Goal: Task Accomplishment & Management: Manage account settings

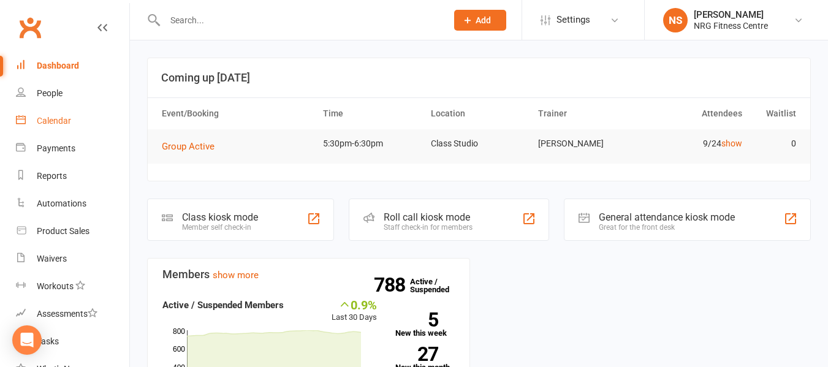
click at [68, 131] on link "Calendar" at bounding box center [72, 121] width 113 height 28
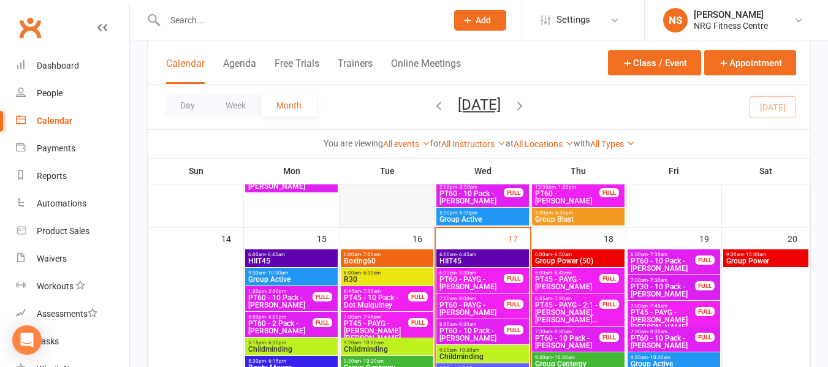
scroll to position [551, 0]
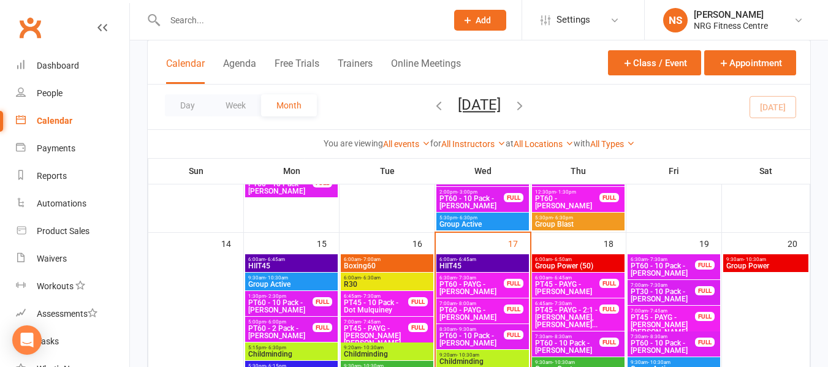
click at [378, 262] on span "Boxing60" at bounding box center [387, 265] width 88 height 7
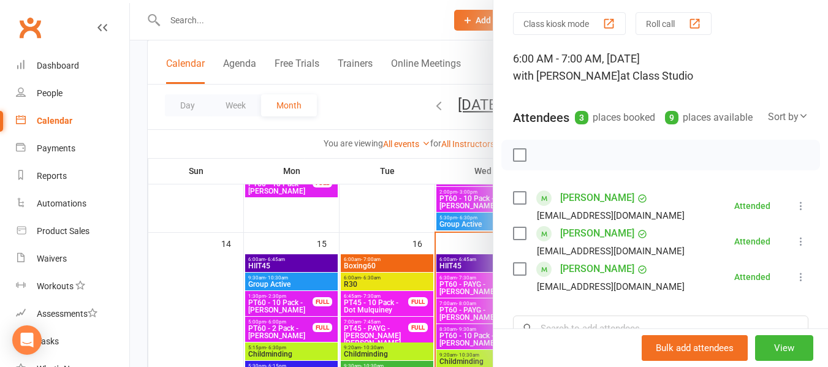
scroll to position [61, 0]
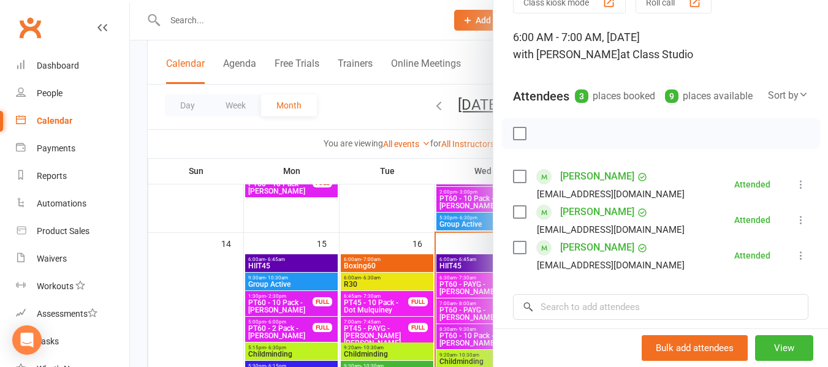
click at [513, 183] on label at bounding box center [519, 176] width 12 height 12
click at [514, 218] on label at bounding box center [519, 212] width 12 height 12
click at [517, 254] on label at bounding box center [519, 247] width 12 height 12
click at [543, 140] on icon "button" at bounding box center [546, 133] width 13 height 13
click at [376, 104] on div at bounding box center [479, 183] width 698 height 367
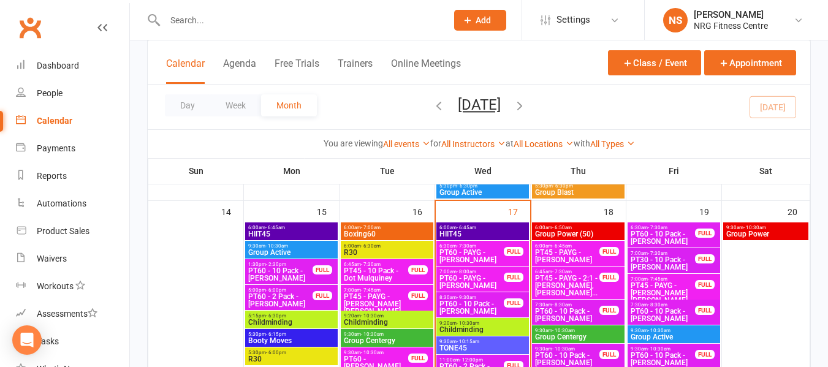
scroll to position [613, 0]
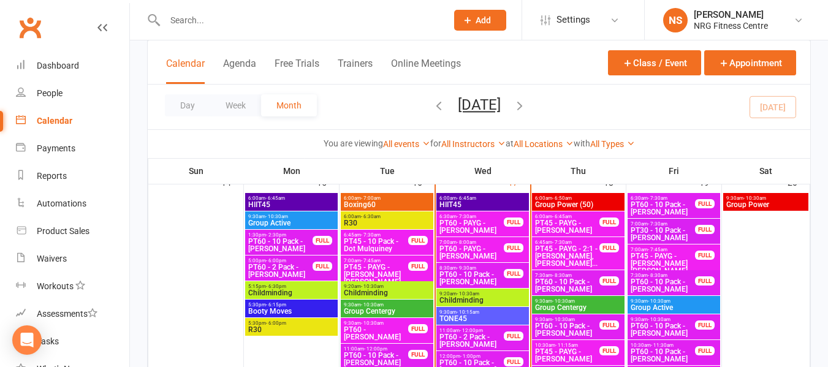
click at [382, 271] on span "PT45 - PAYG - [PERSON_NAME] [PERSON_NAME]" at bounding box center [376, 274] width 66 height 22
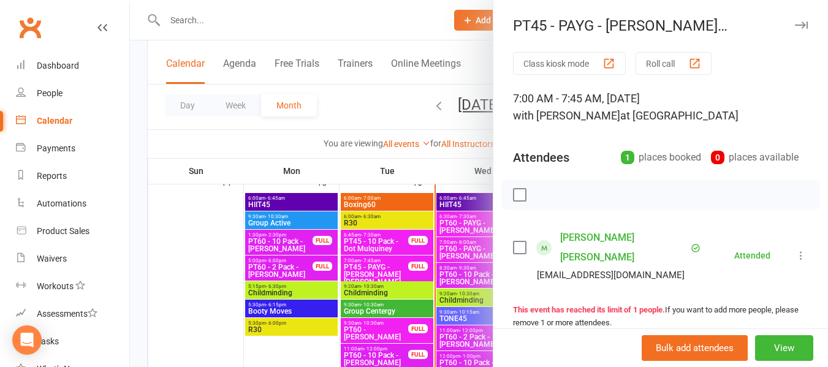
click at [513, 241] on label at bounding box center [519, 247] width 12 height 12
click at [542, 200] on icon "button" at bounding box center [547, 195] width 10 height 10
click at [346, 120] on div at bounding box center [479, 183] width 698 height 367
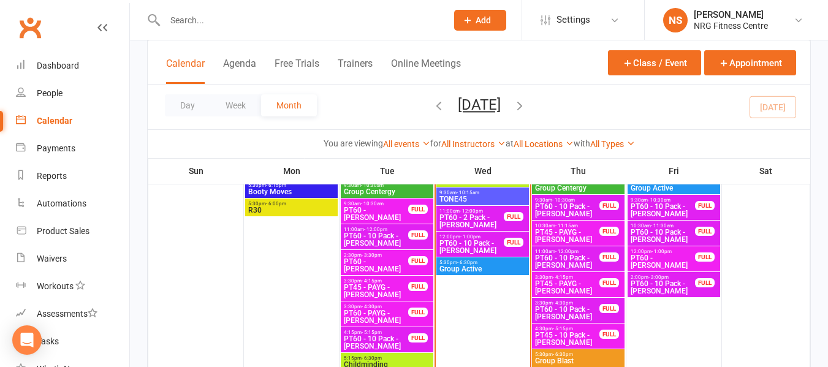
scroll to position [735, 0]
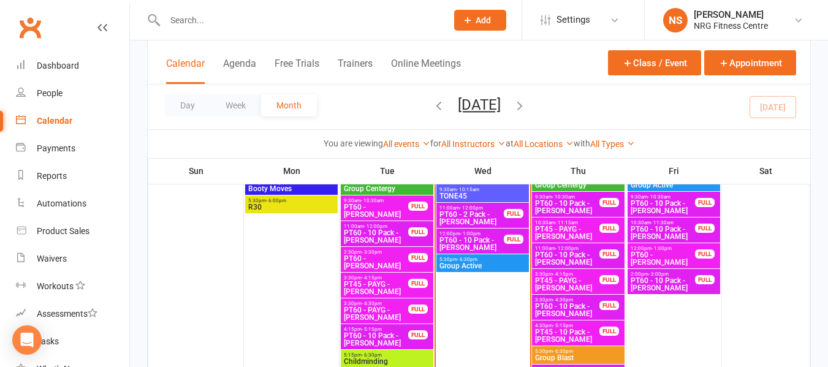
click at [385, 292] on span "PT45 - PAYG - [PERSON_NAME]" at bounding box center [376, 288] width 66 height 15
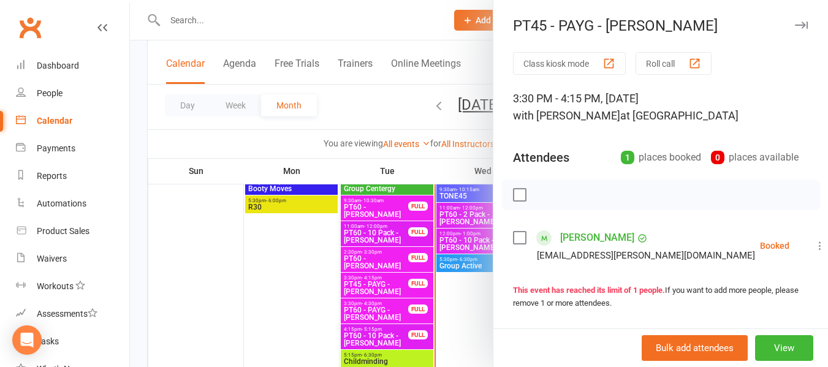
click at [516, 234] on label at bounding box center [519, 238] width 12 height 12
click at [536, 192] on button "button" at bounding box center [546, 194] width 21 height 21
click at [377, 119] on div at bounding box center [479, 183] width 698 height 367
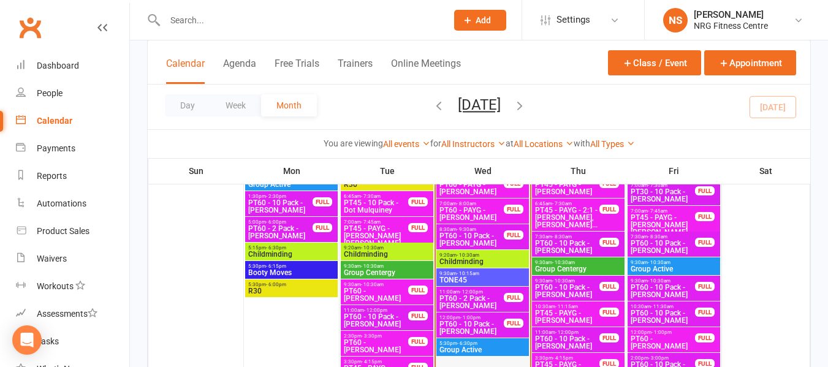
scroll to position [613, 0]
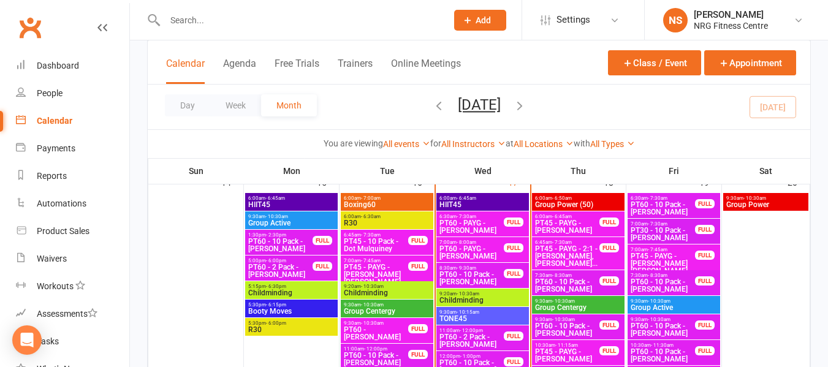
click at [217, 23] on input "text" at bounding box center [299, 20] width 277 height 17
paste input "[PERSON_NAME]"
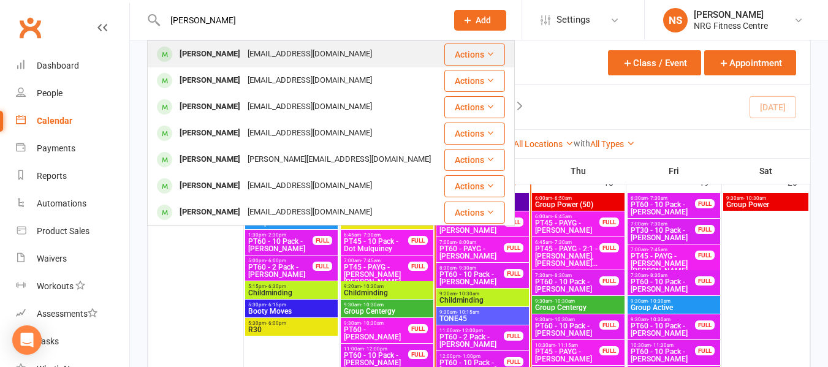
type input "[PERSON_NAME]"
click at [268, 59] on div "[EMAIL_ADDRESS][DOMAIN_NAME]" at bounding box center [310, 54] width 132 height 18
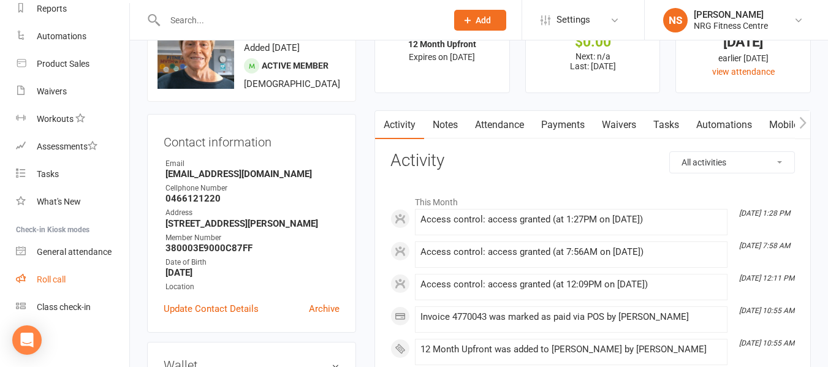
scroll to position [184, 0]
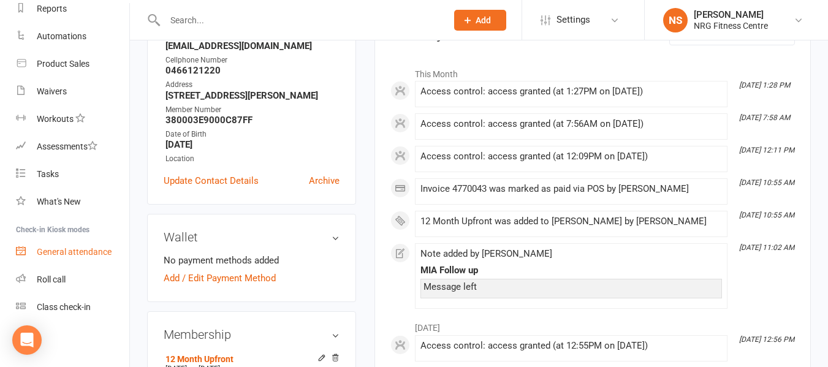
click at [89, 252] on div "General attendance" at bounding box center [74, 252] width 75 height 10
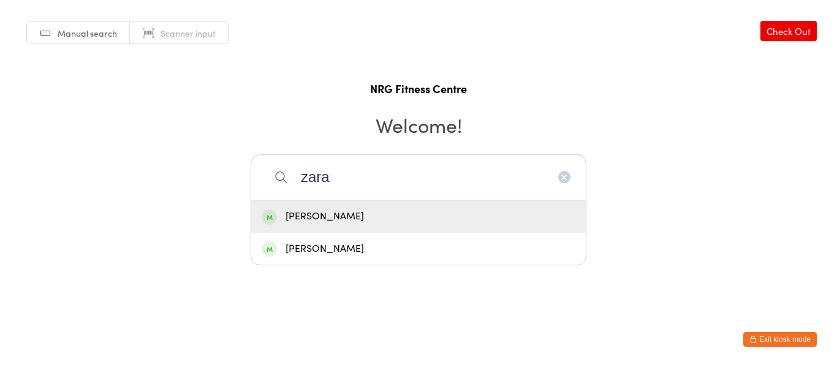
type input "zara"
click at [339, 208] on div "Zara ANDERSON" at bounding box center [419, 216] width 314 height 17
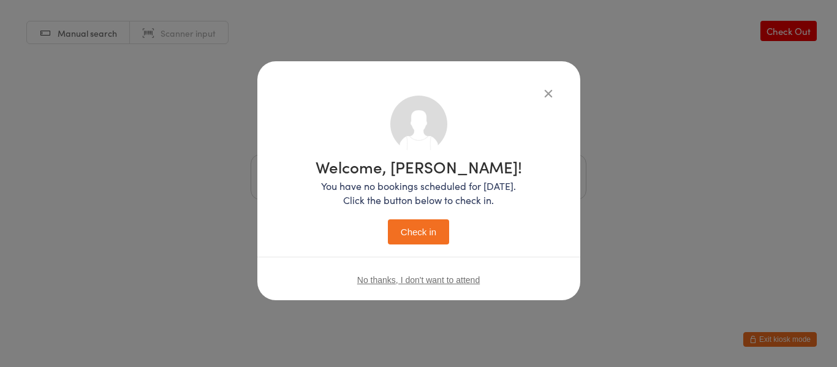
click at [423, 233] on button "Check in" at bounding box center [418, 231] width 61 height 25
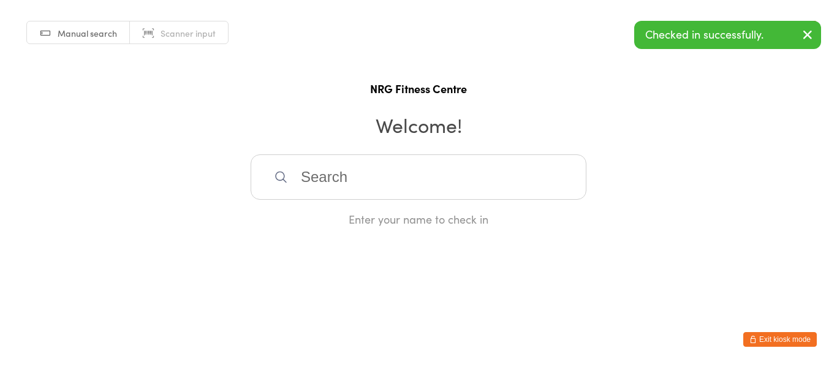
click at [768, 339] on button "Exit kiosk mode" at bounding box center [780, 339] width 74 height 15
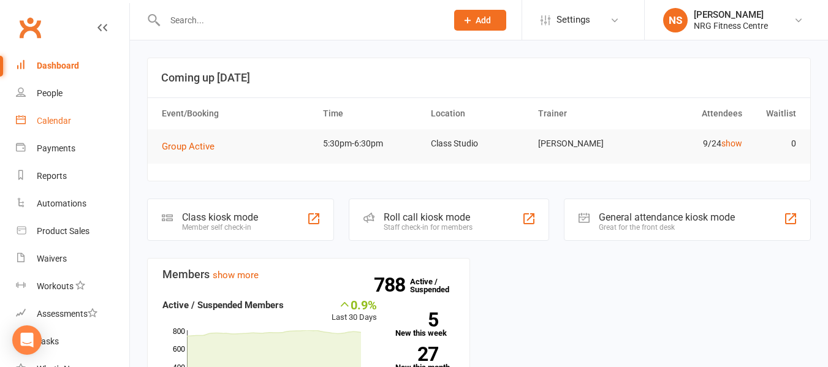
click at [66, 128] on link "Calendar" at bounding box center [72, 121] width 113 height 28
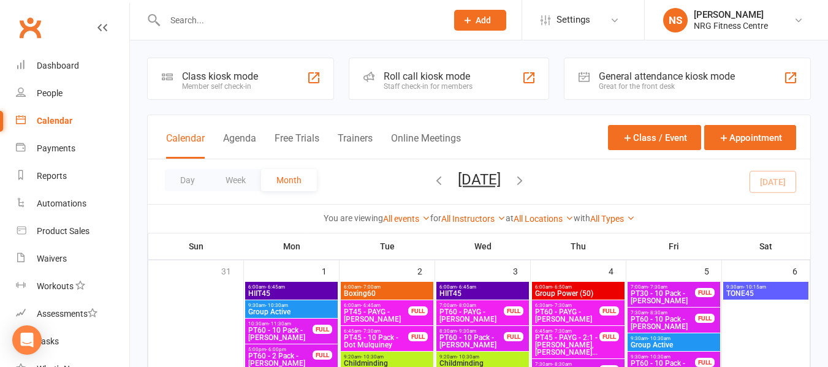
click at [203, 21] on input "text" at bounding box center [299, 20] width 277 height 17
paste input "Zoey Anderson"
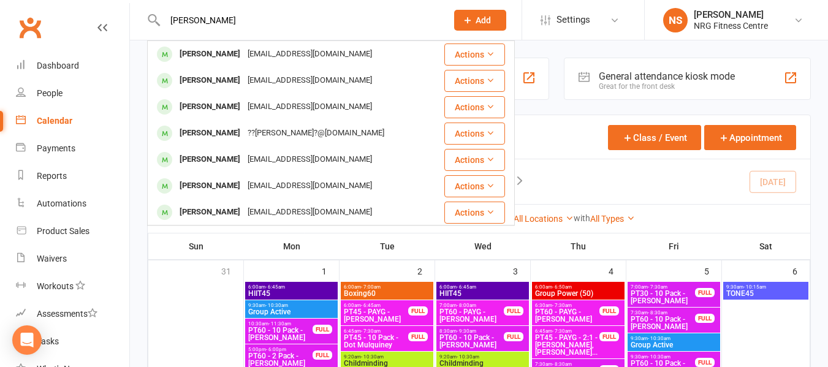
type input "Zoey Anderson"
click at [219, 53] on div "Zoey Anderson" at bounding box center [210, 54] width 68 height 18
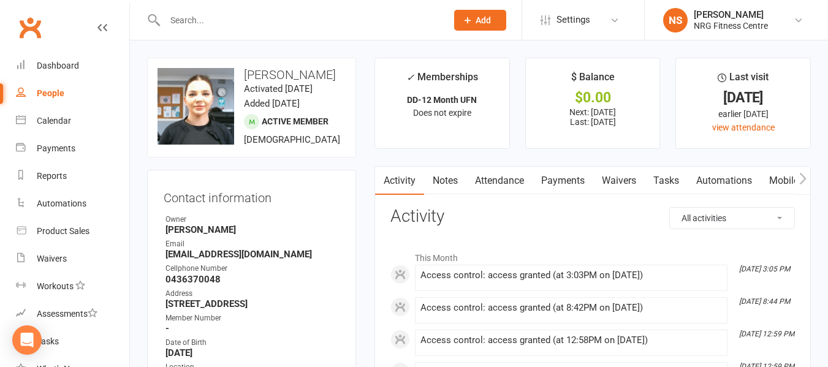
click at [56, 85] on link "People" at bounding box center [72, 94] width 113 height 28
select select "100"
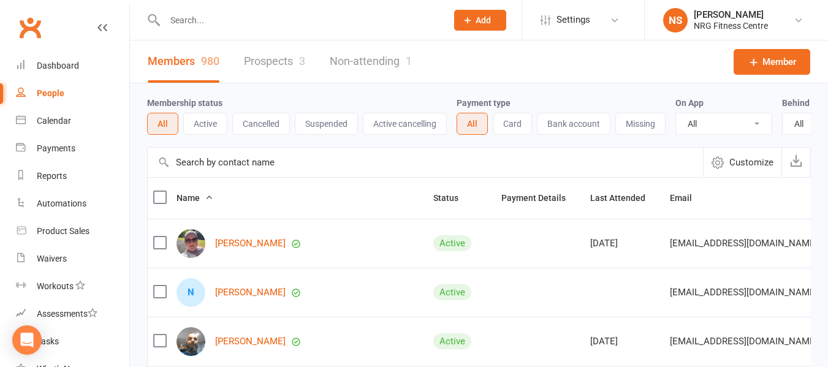
click at [230, 20] on input "text" at bounding box center [299, 20] width 277 height 17
paste input "[PERSON_NAME]"
type input "[PERSON_NAME]"
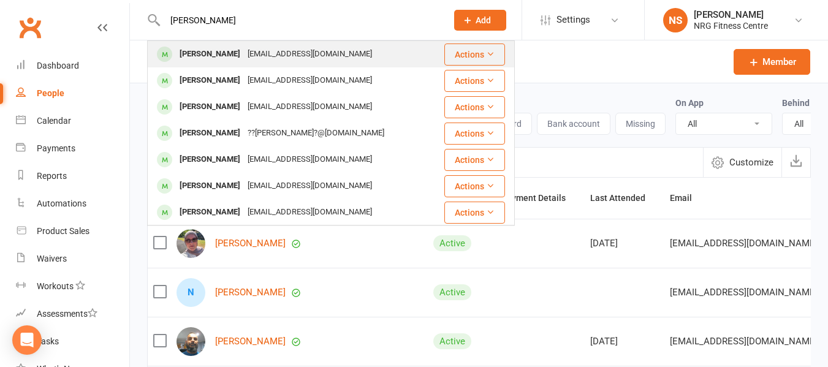
click at [253, 53] on div "[EMAIL_ADDRESS][DOMAIN_NAME]" at bounding box center [310, 54] width 132 height 18
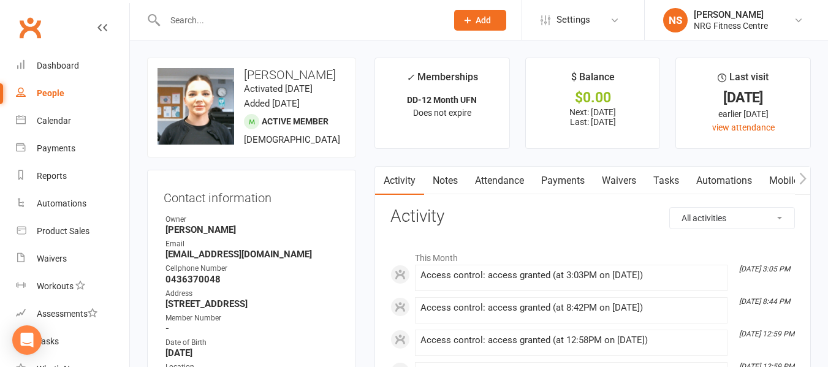
click at [263, 22] on input "text" at bounding box center [299, 20] width 277 height 17
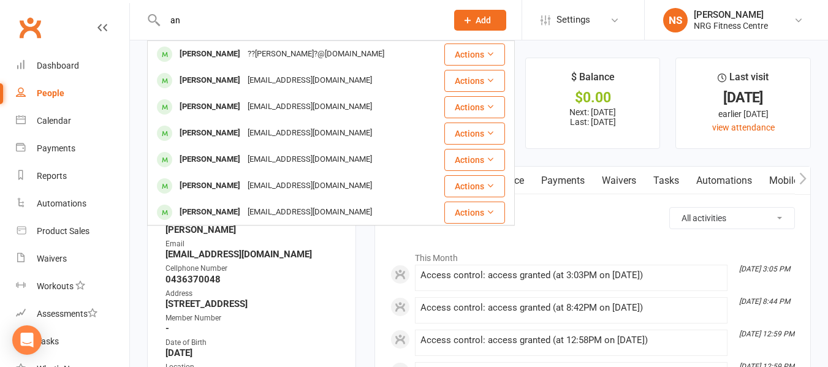
type input "a"
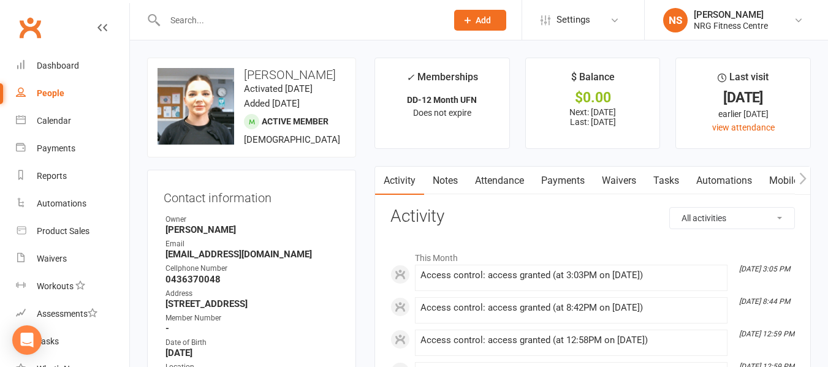
click at [55, 102] on link "People" at bounding box center [72, 94] width 113 height 28
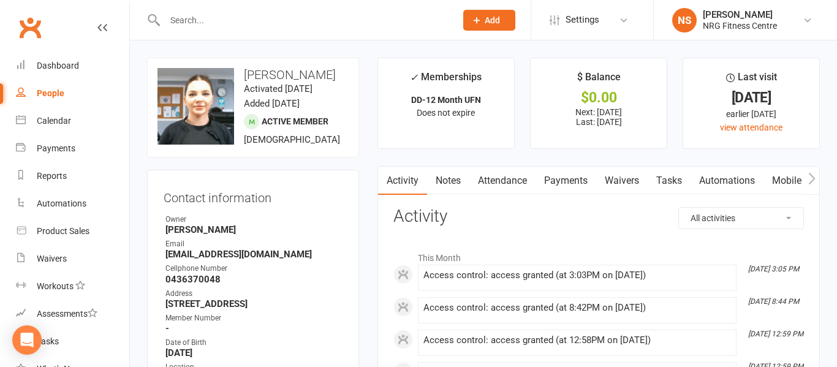
select select "100"
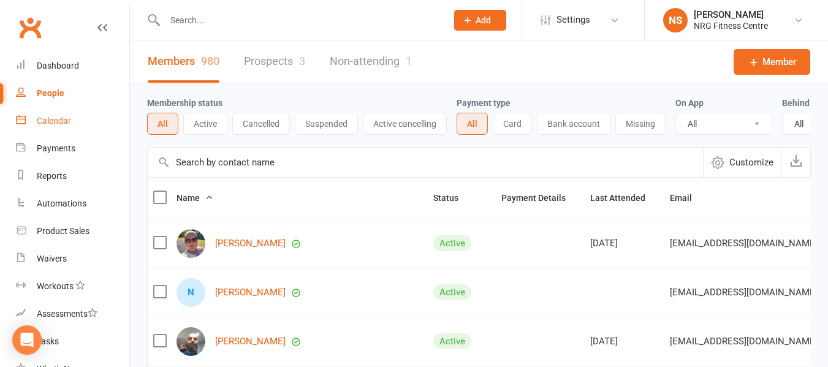
click at [68, 123] on div "Calendar" at bounding box center [54, 121] width 34 height 10
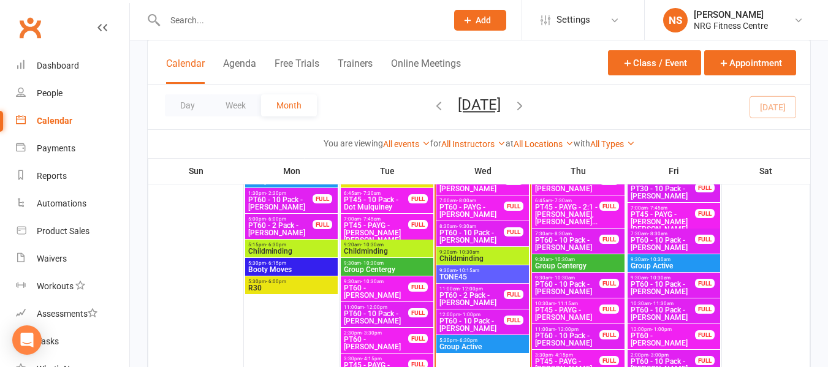
scroll to position [674, 0]
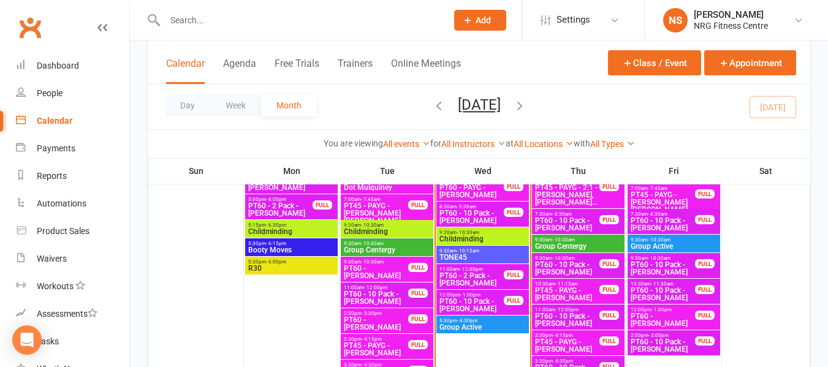
click at [484, 321] on span "5:30pm - 6:30pm" at bounding box center [483, 321] width 88 height 6
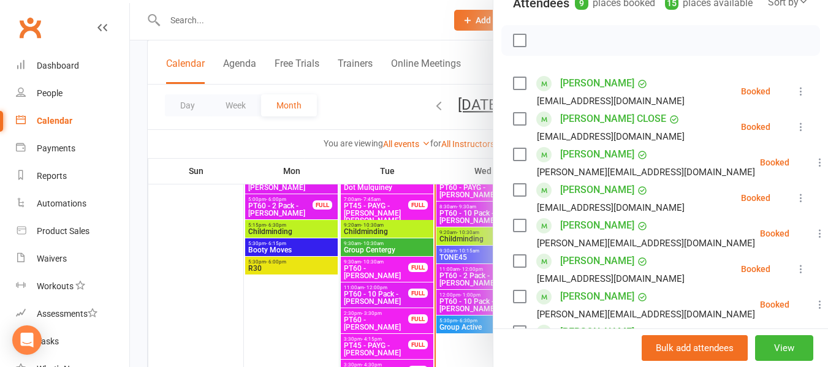
scroll to position [123, 0]
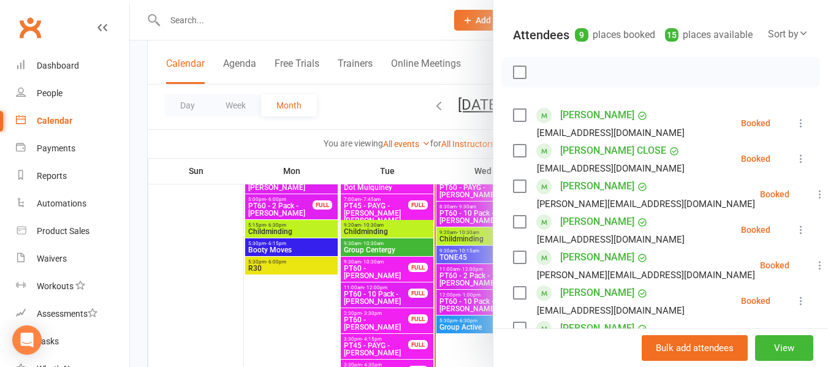
click at [357, 118] on div at bounding box center [479, 183] width 698 height 367
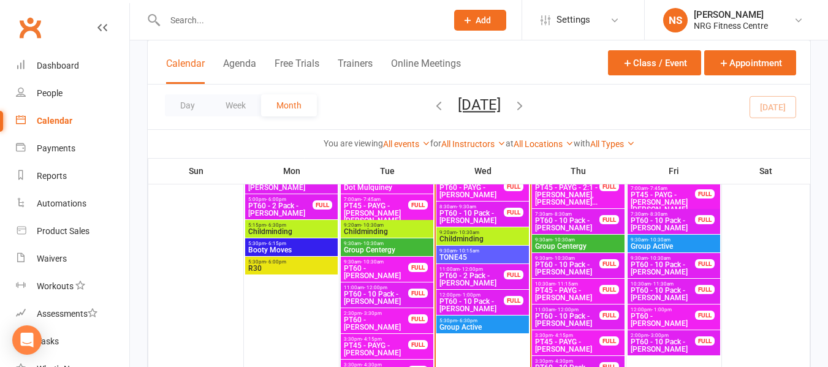
click at [246, 17] on input "text" at bounding box center [299, 20] width 277 height 17
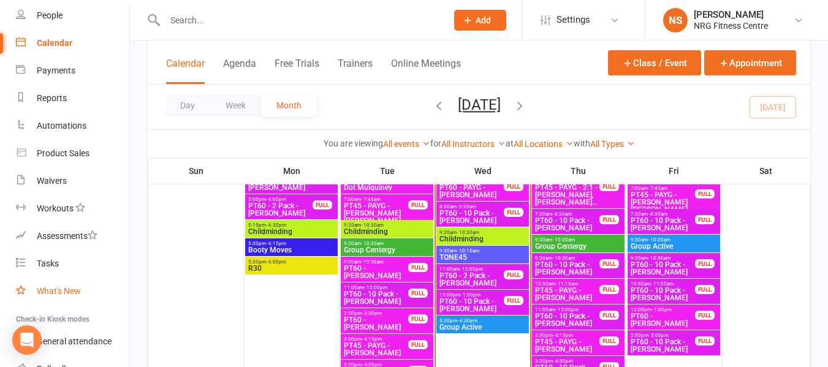
scroll to position [167, 0]
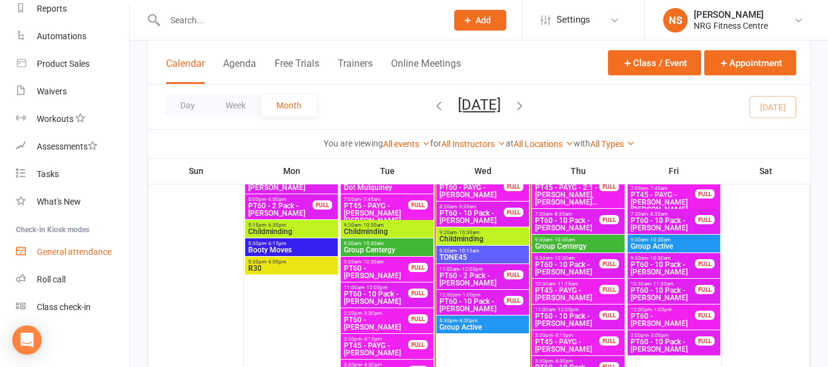
click at [67, 265] on link "General attendance" at bounding box center [72, 252] width 113 height 28
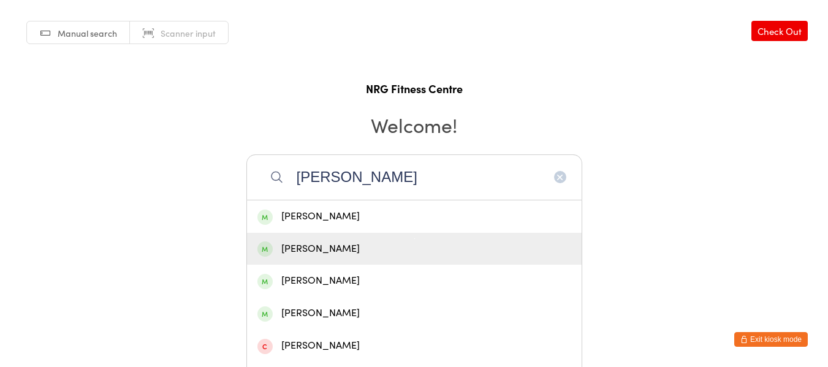
type input "thomas"
click at [335, 241] on div "Thomas Butt" at bounding box center [414, 249] width 314 height 17
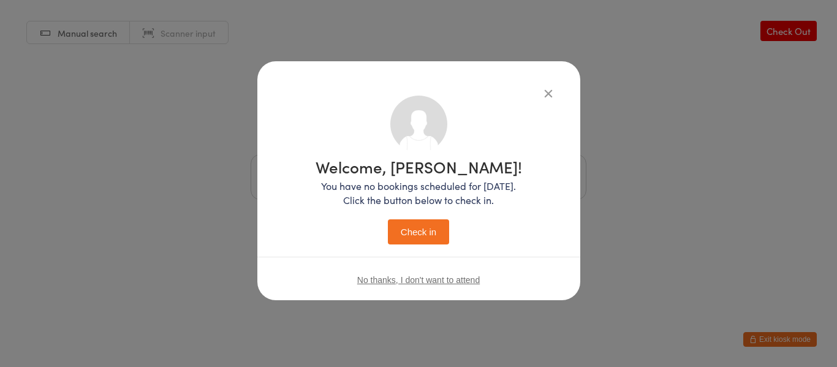
click at [429, 240] on button "Check in" at bounding box center [418, 231] width 61 height 25
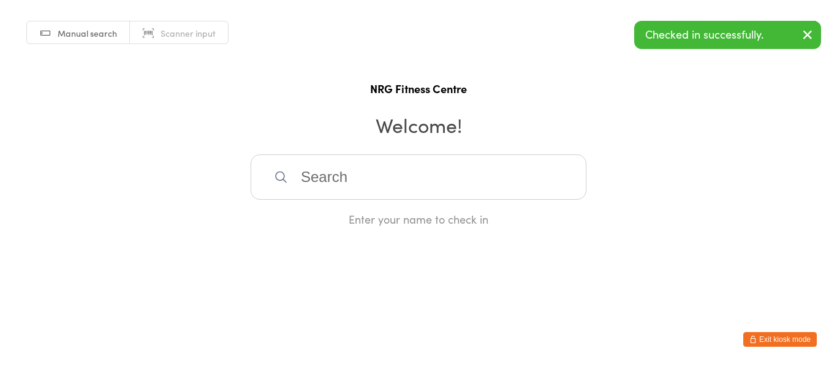
click at [799, 336] on button "Exit kiosk mode" at bounding box center [780, 339] width 74 height 15
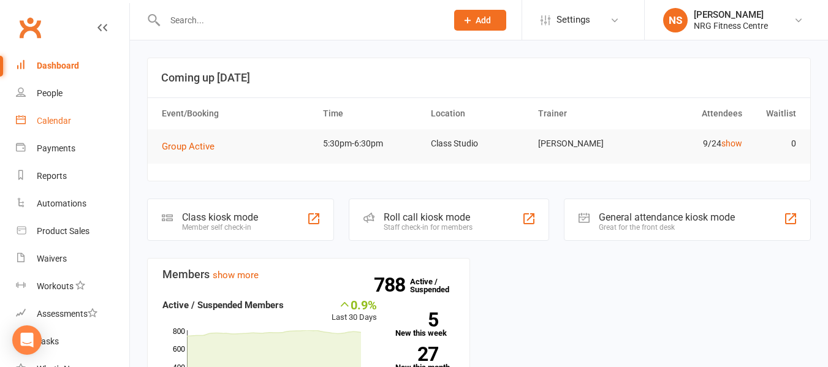
click at [59, 118] on div "Calendar" at bounding box center [54, 121] width 34 height 10
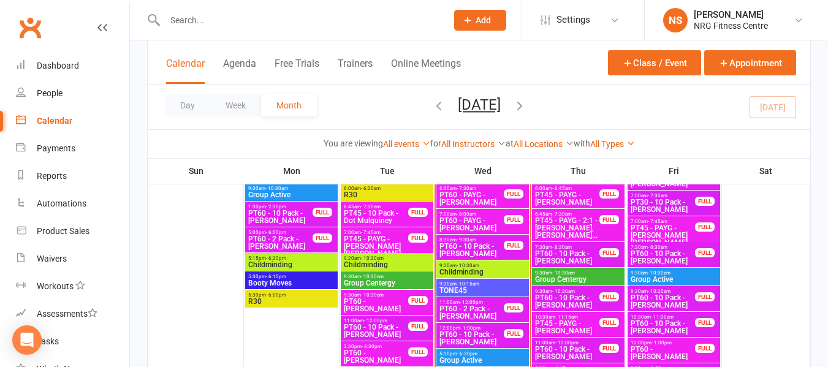
scroll to position [613, 0]
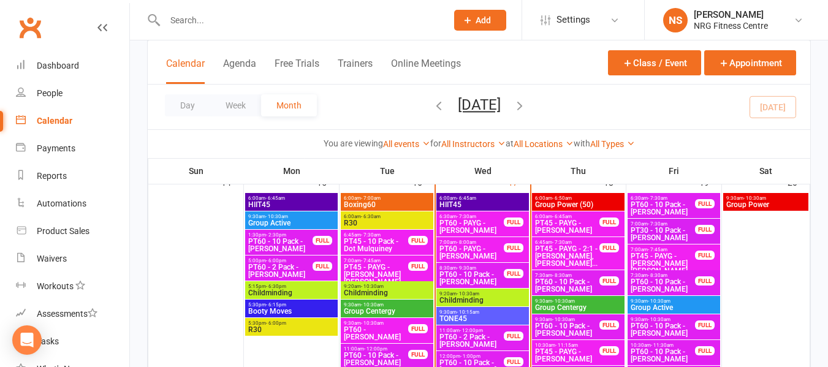
click at [661, 256] on span "PT45 - PAYG - [PERSON_NAME] [PERSON_NAME]" at bounding box center [663, 263] width 66 height 22
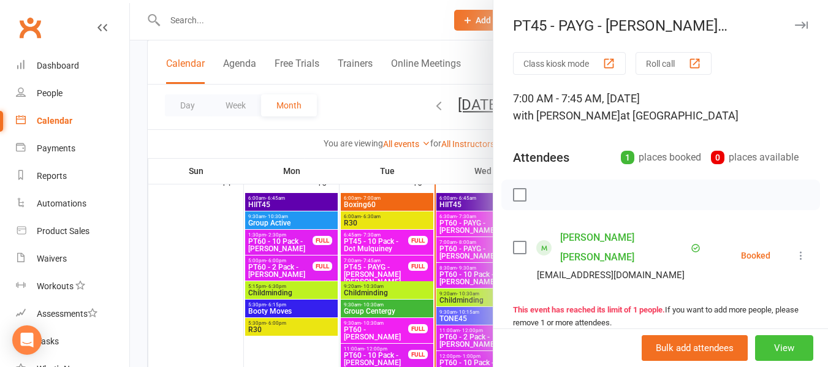
click at [761, 346] on button "View" at bounding box center [784, 348] width 58 height 26
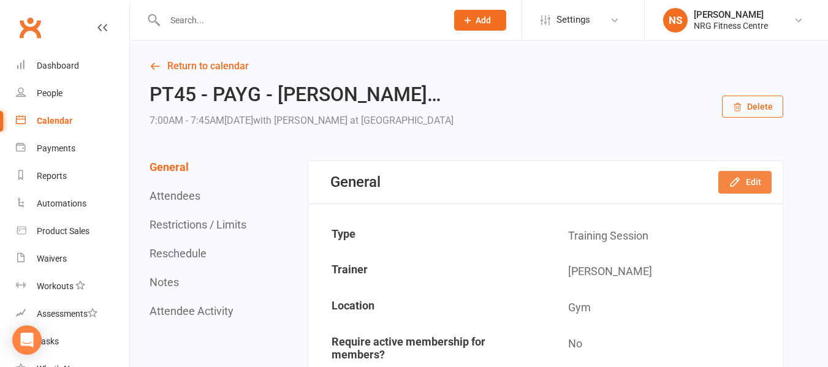
click at [746, 188] on button "Edit" at bounding box center [744, 182] width 53 height 22
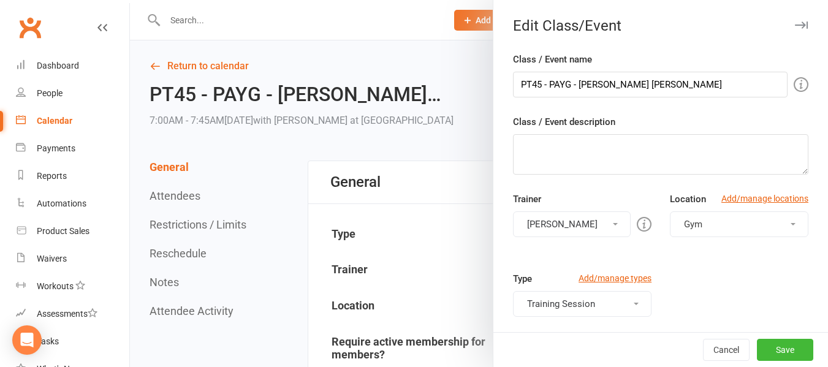
click at [327, 142] on div at bounding box center [479, 183] width 698 height 367
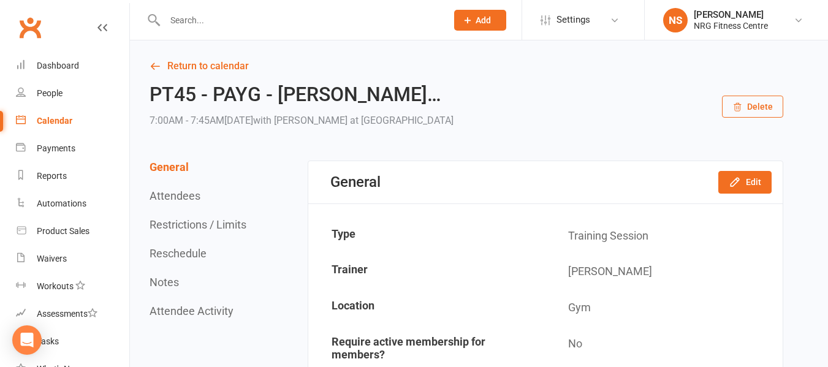
click at [768, 108] on button "Delete" at bounding box center [752, 107] width 61 height 22
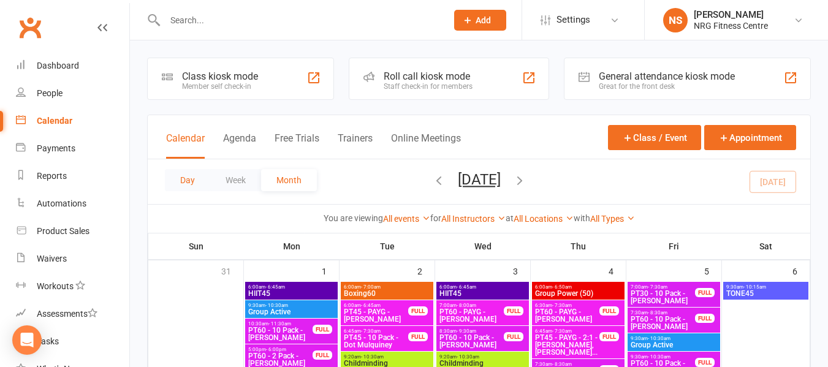
click at [183, 179] on button "Day" at bounding box center [187, 180] width 45 height 22
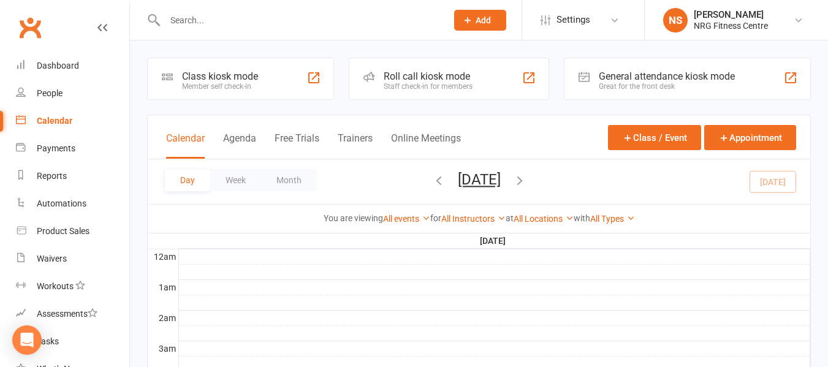
click at [526, 185] on icon "button" at bounding box center [519, 179] width 13 height 13
click at [526, 173] on icon "button" at bounding box center [519, 179] width 13 height 13
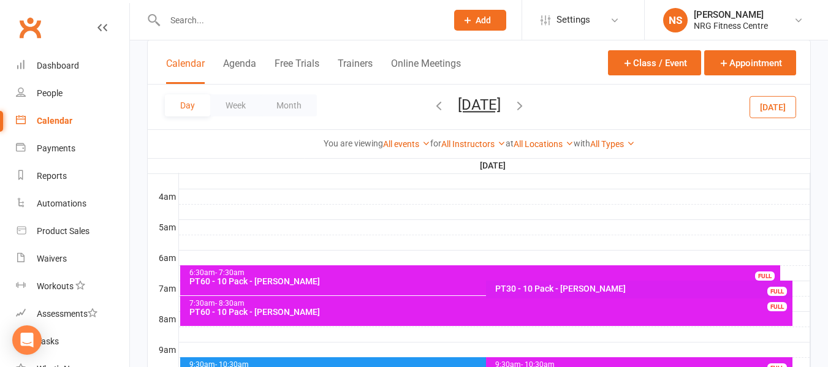
scroll to position [184, 0]
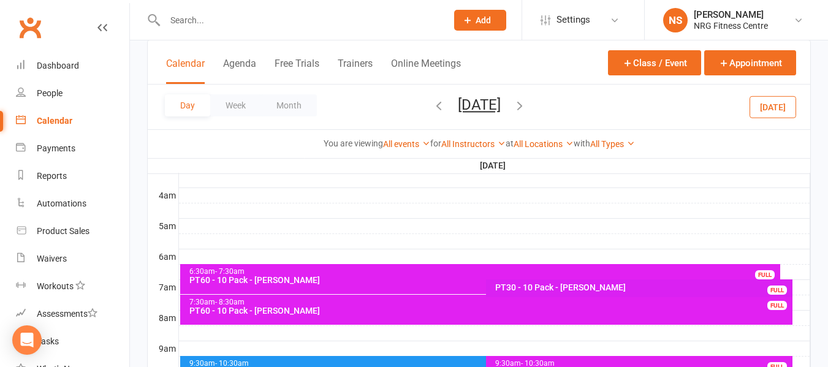
click at [183, 257] on div at bounding box center [494, 256] width 631 height 15
click at [194, 227] on button "Add Appointment" at bounding box center [189, 229] width 71 height 15
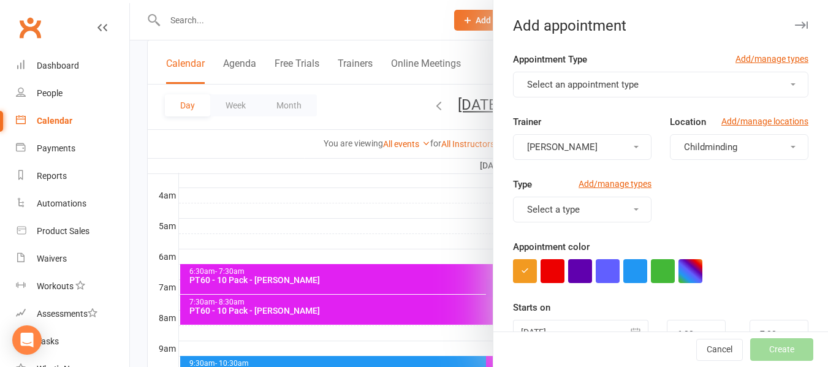
click at [661, 67] on div "Appointment Type Add/manage types" at bounding box center [660, 62] width 295 height 20
click at [654, 81] on button "Select an appointment type" at bounding box center [660, 85] width 295 height 26
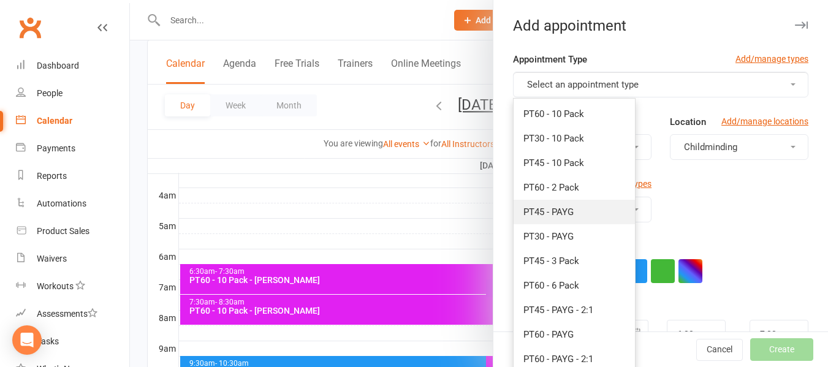
click at [555, 213] on span "PT45 - PAYG" at bounding box center [548, 212] width 50 height 11
type input "6:45am"
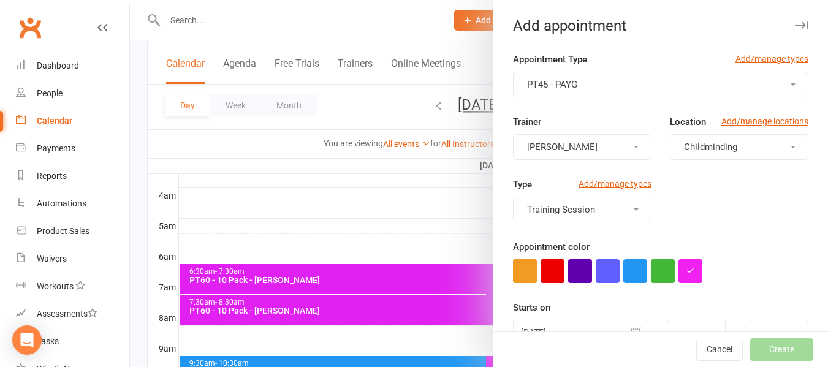
click at [746, 146] on button "Childminding" at bounding box center [739, 147] width 138 height 26
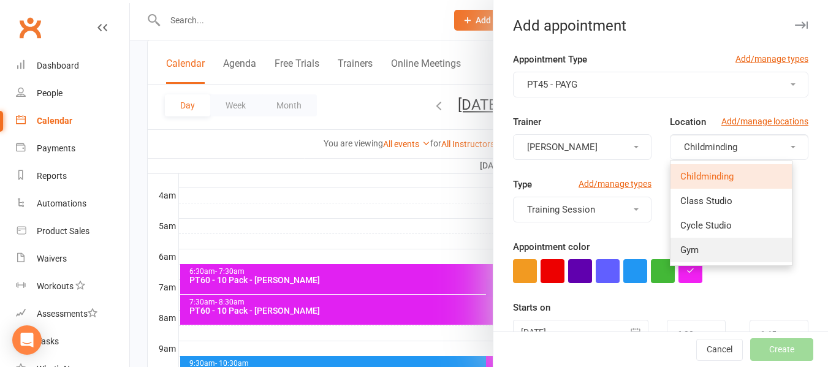
click at [688, 248] on link "Gym" at bounding box center [730, 250] width 121 height 25
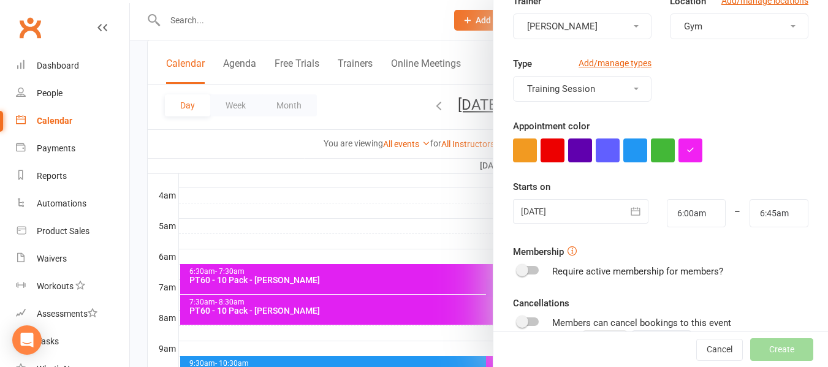
scroll to position [123, 0]
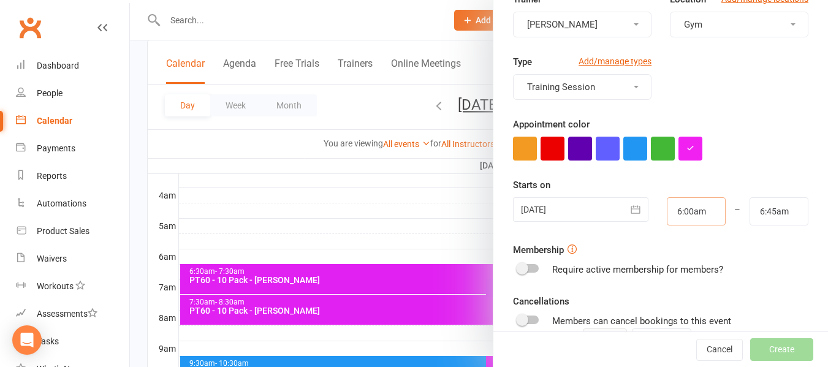
click at [685, 216] on input "6:00am" at bounding box center [696, 211] width 59 height 28
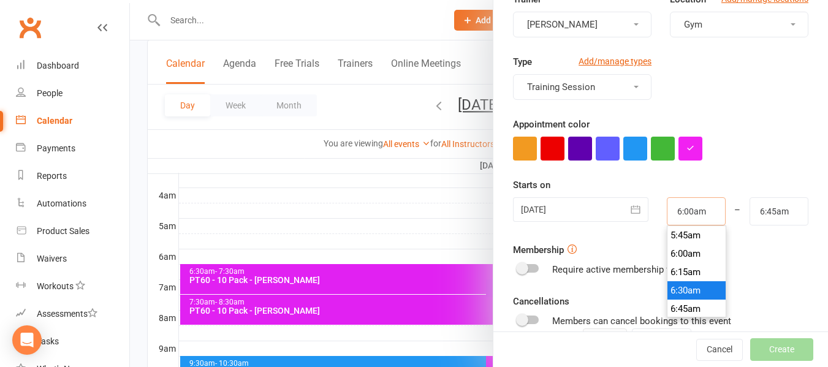
scroll to position [484, 0]
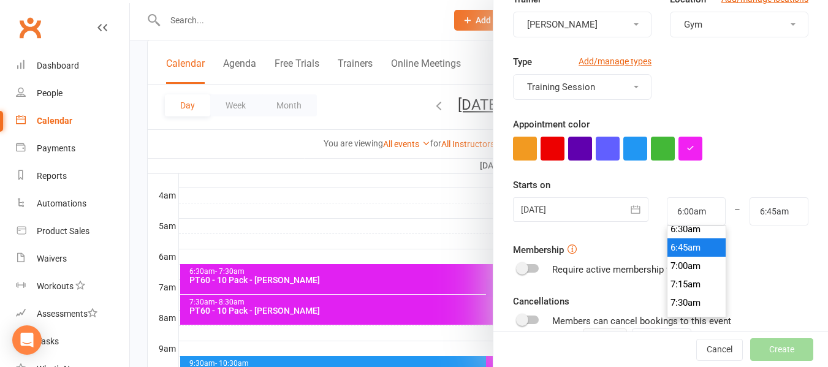
type input "6:45am"
click at [683, 245] on li "6:45am" at bounding box center [696, 247] width 59 height 18
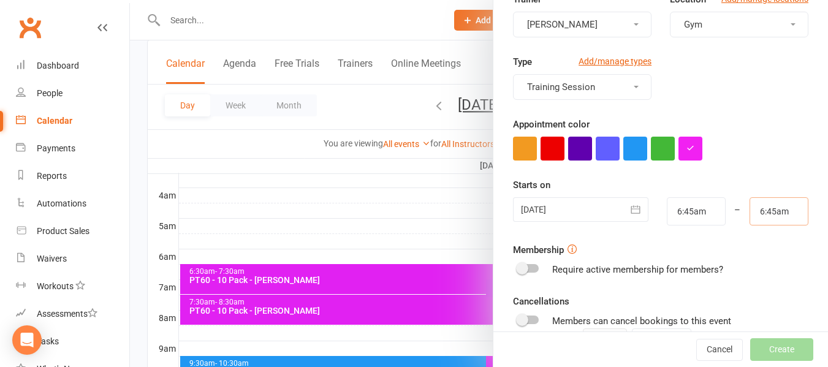
click at [754, 211] on input "6:45am" at bounding box center [778, 211] width 59 height 28
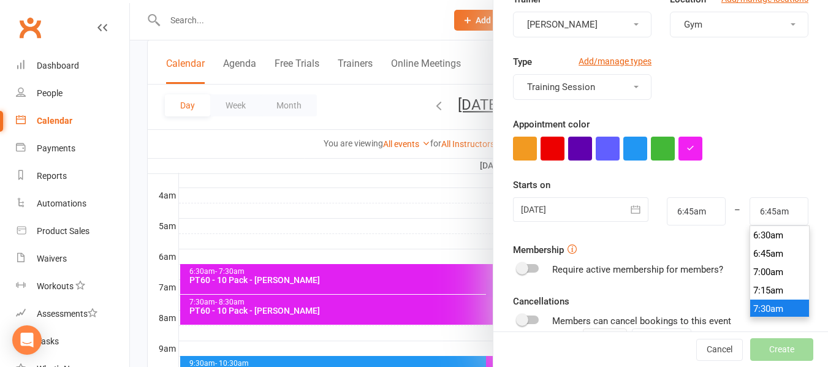
type input "7:30am"
click at [756, 301] on li "7:30am" at bounding box center [779, 309] width 59 height 18
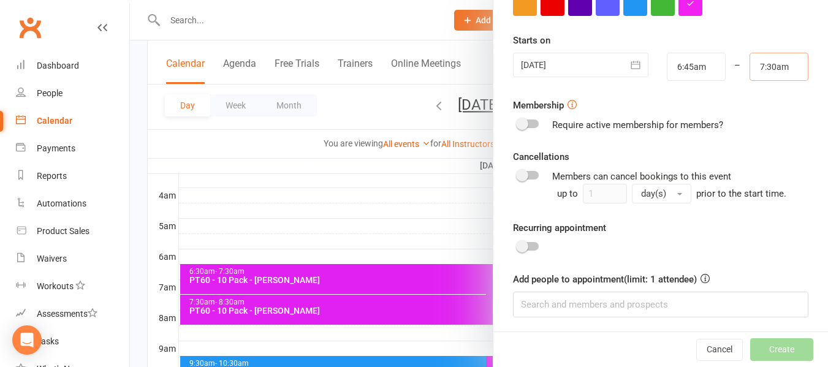
scroll to position [270, 0]
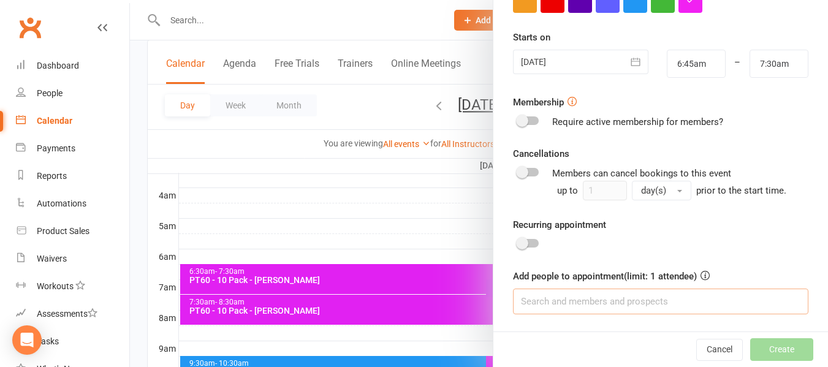
click at [584, 301] on input at bounding box center [660, 302] width 295 height 26
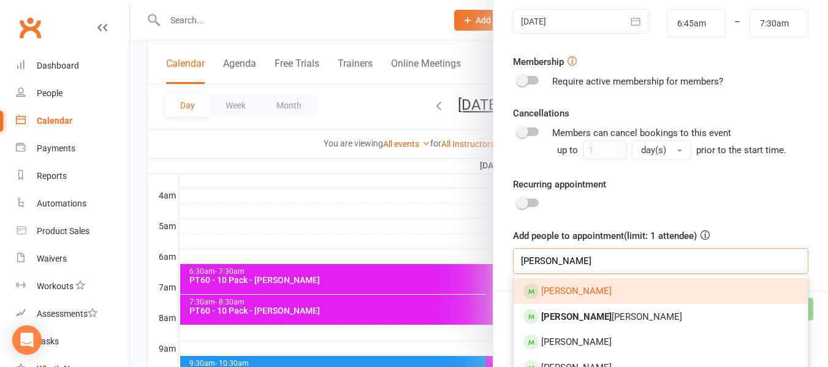
scroll to position [332, 0]
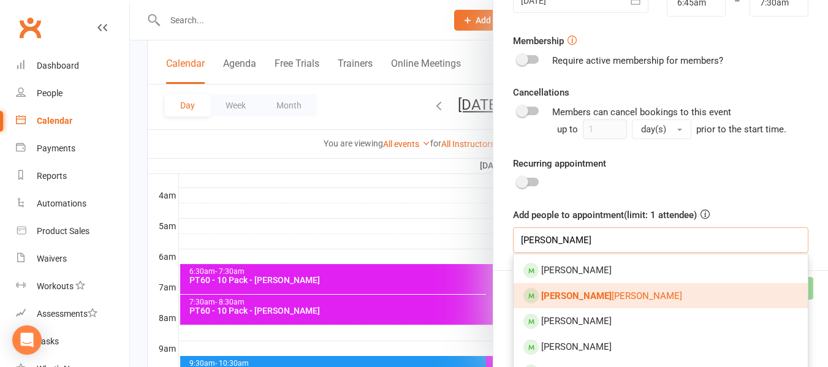
type input "[PERSON_NAME]"
click at [613, 300] on span "[PERSON_NAME] Ma [PERSON_NAME]" at bounding box center [611, 295] width 141 height 11
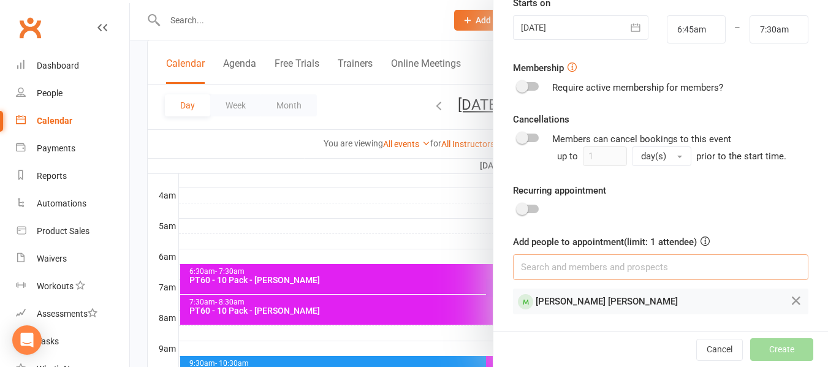
scroll to position [305, 0]
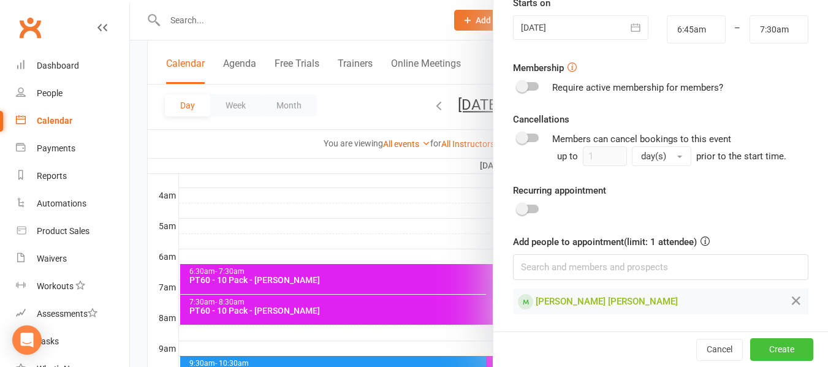
click at [752, 349] on button "Create" at bounding box center [781, 349] width 63 height 22
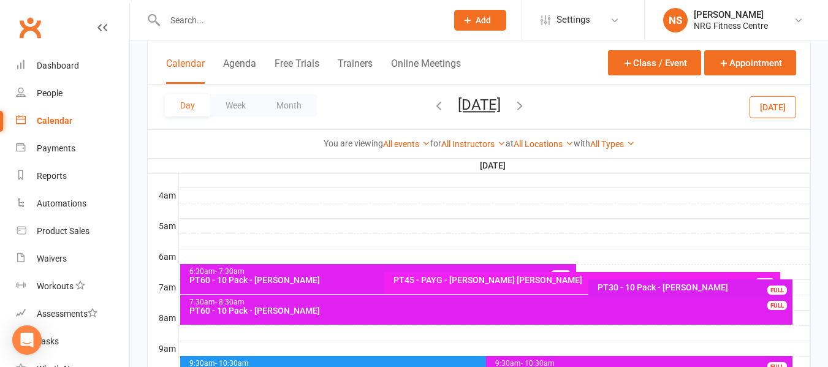
click at [56, 119] on div "Calendar" at bounding box center [55, 121] width 36 height 10
click at [269, 109] on button "Month" at bounding box center [289, 105] width 56 height 22
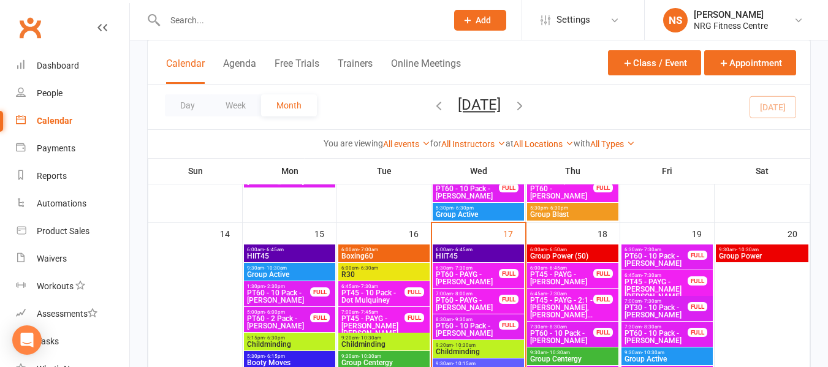
scroll to position [919, 0]
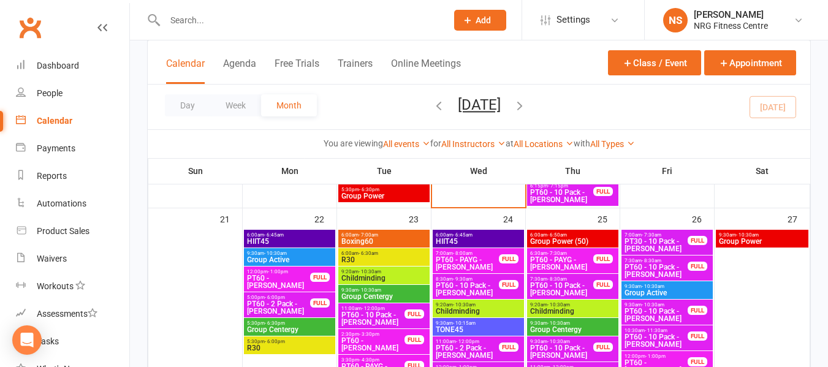
click at [382, 242] on span "Boxing60" at bounding box center [384, 241] width 86 height 7
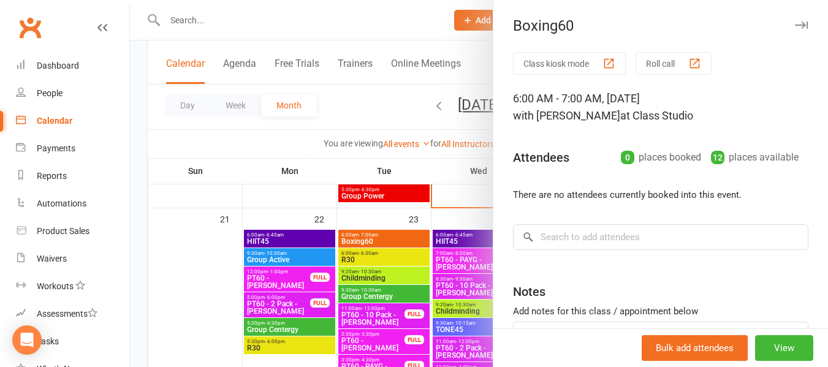
scroll to position [61, 0]
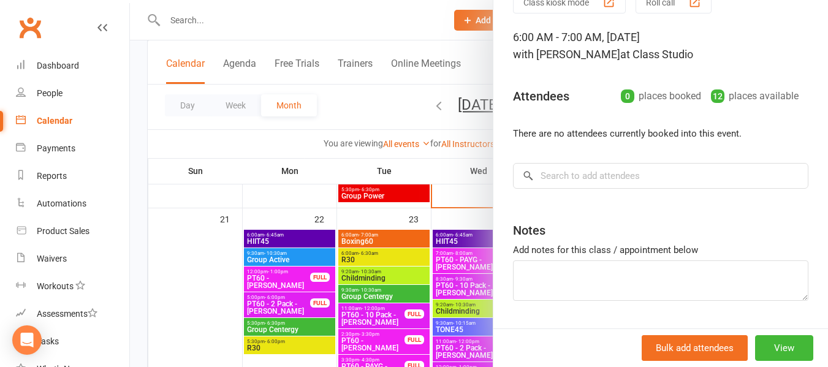
click at [355, 119] on div at bounding box center [479, 183] width 698 height 367
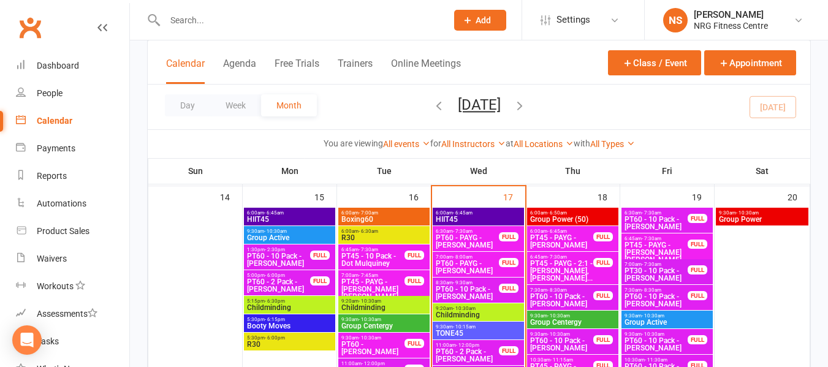
scroll to position [753, 0]
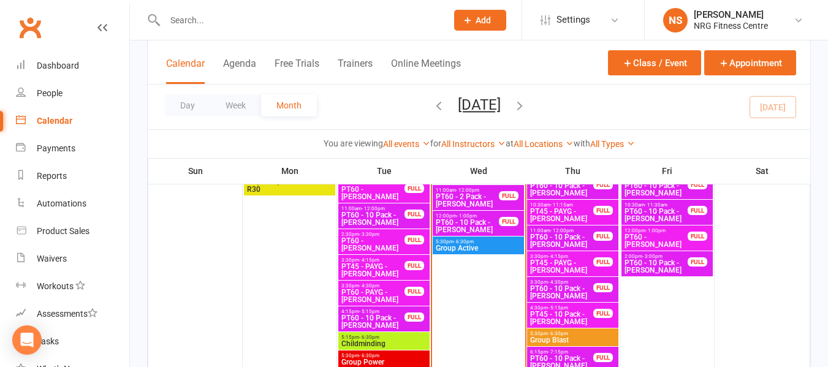
click at [490, 251] on span "Group Active" at bounding box center [478, 247] width 86 height 7
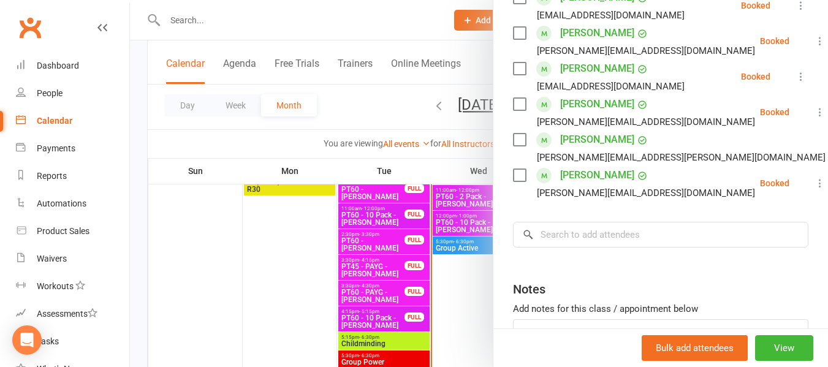
scroll to position [368, 0]
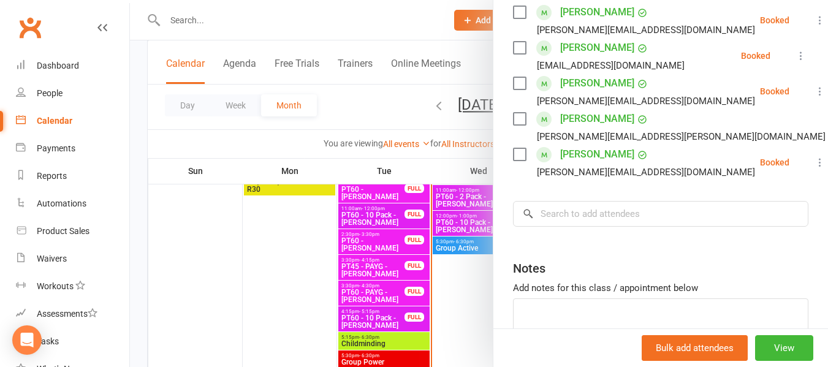
click at [236, 147] on div at bounding box center [479, 183] width 698 height 367
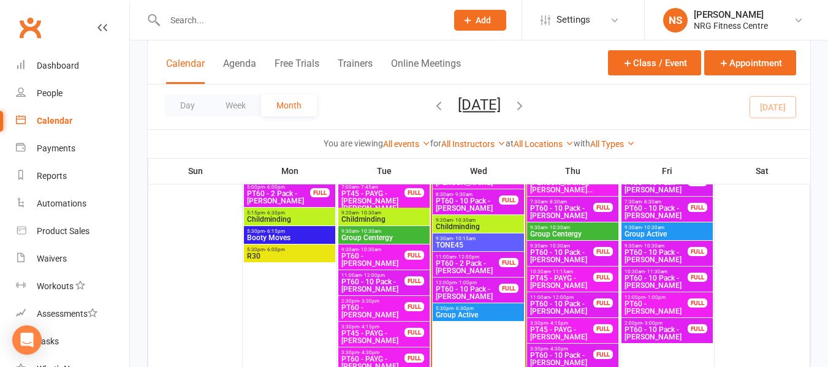
scroll to position [692, 0]
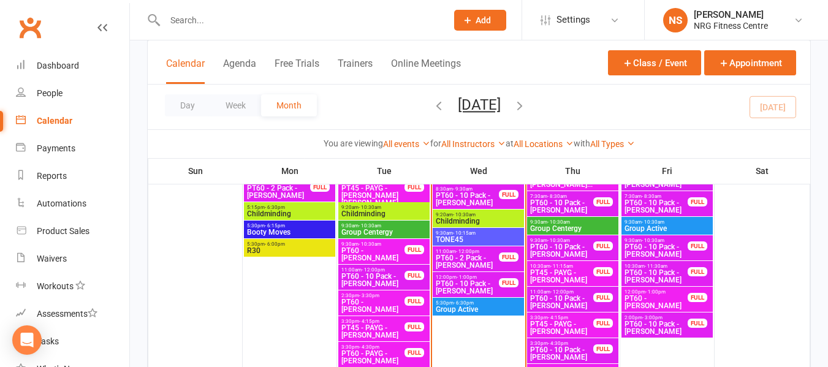
click at [466, 308] on span "Group Active" at bounding box center [478, 309] width 86 height 7
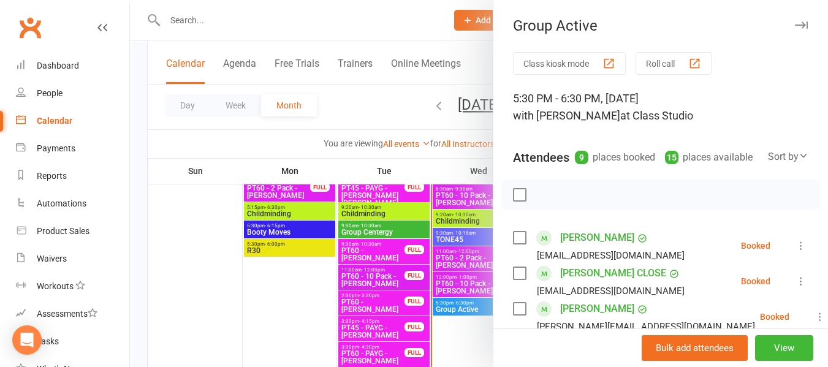
click at [302, 141] on div at bounding box center [479, 183] width 698 height 367
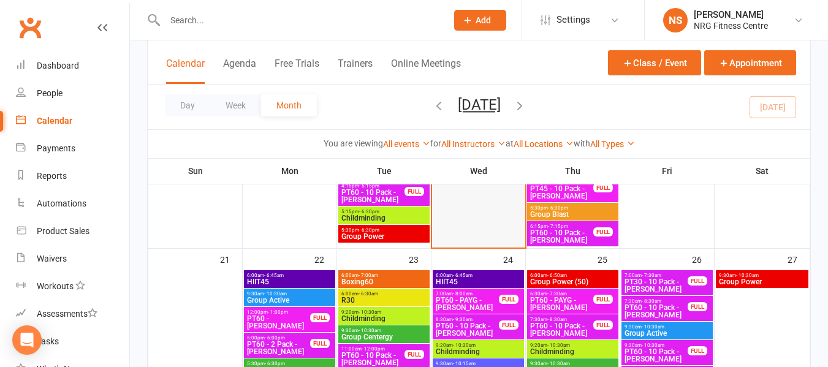
scroll to position [937, 0]
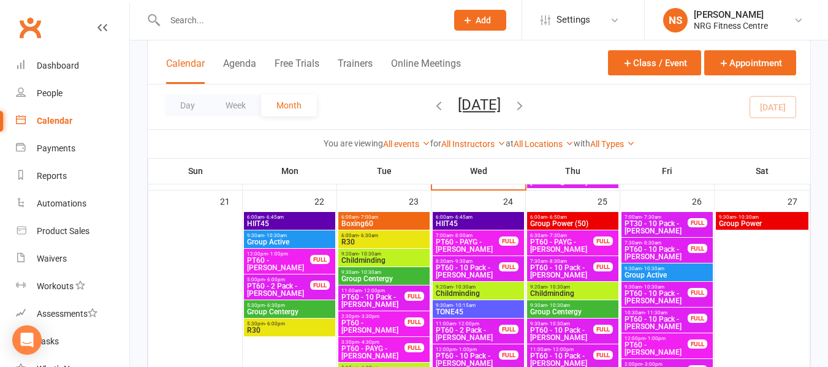
click at [404, 220] on span "Boxing60" at bounding box center [384, 223] width 86 height 7
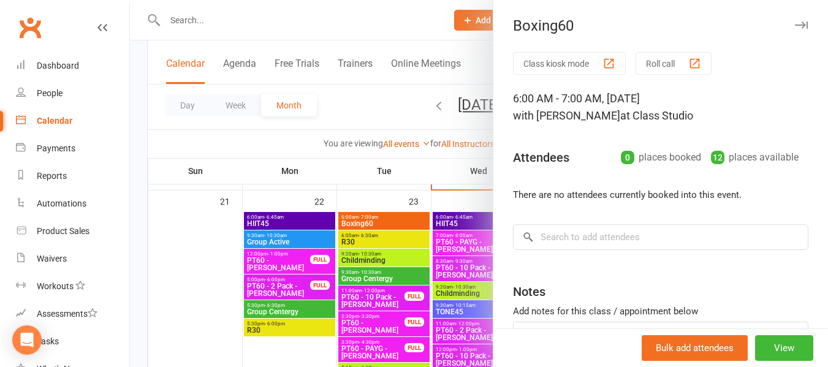
click at [282, 148] on div at bounding box center [479, 183] width 698 height 367
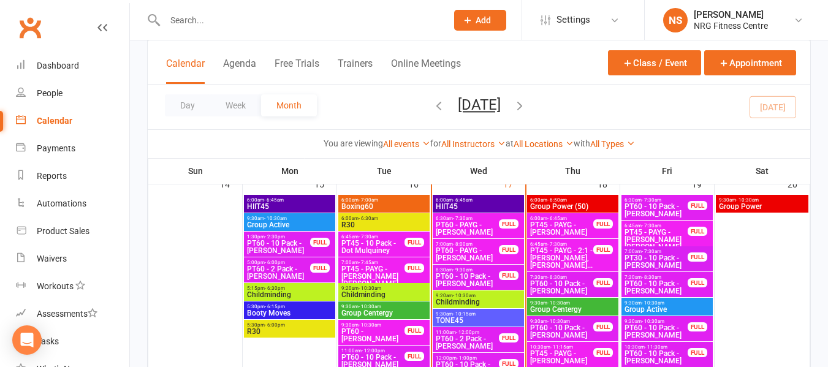
scroll to position [631, 0]
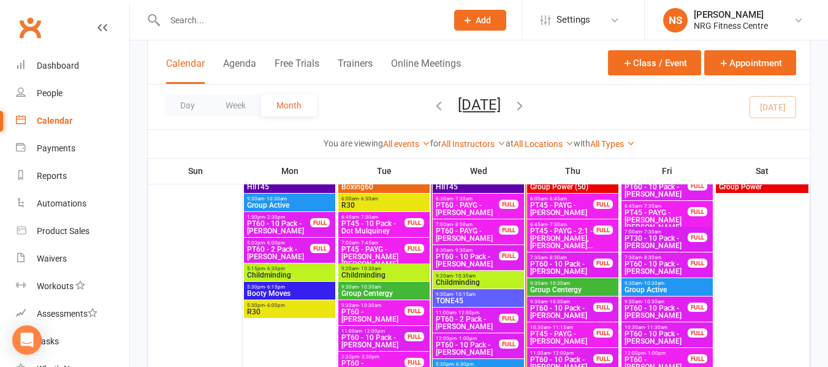
click at [188, 12] on input "text" at bounding box center [299, 20] width 277 height 17
paste input "[PERSON_NAME]"
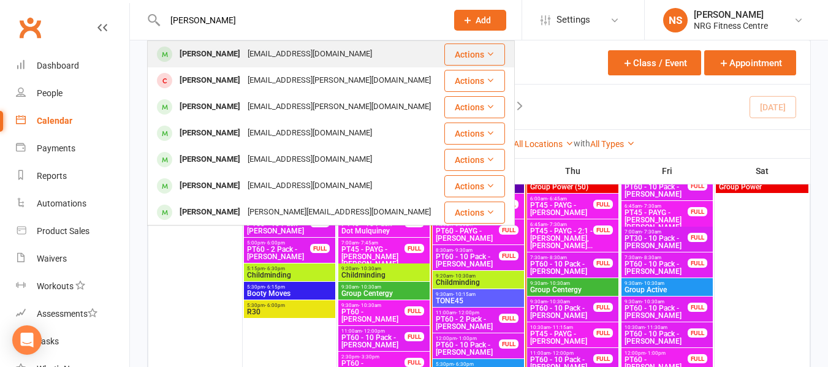
type input "[PERSON_NAME]"
click at [214, 58] on div "[PERSON_NAME]" at bounding box center [210, 54] width 68 height 18
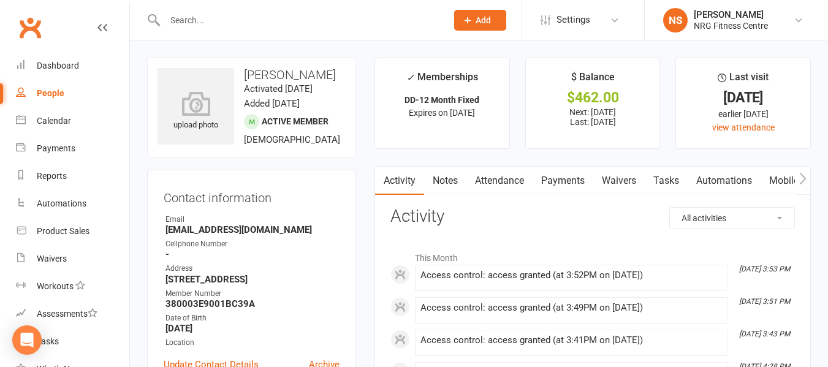
click at [55, 93] on div "People" at bounding box center [51, 93] width 28 height 10
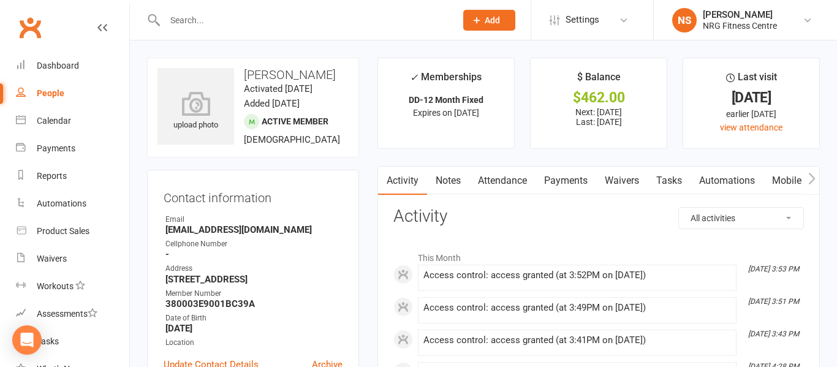
select select "100"
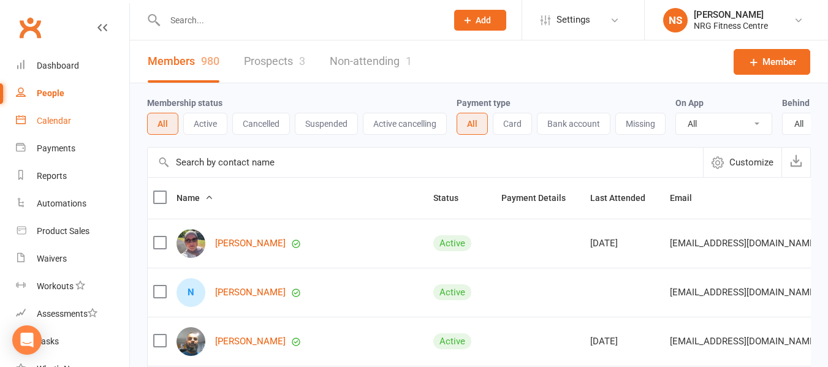
click at [51, 124] on div "Calendar" at bounding box center [54, 121] width 34 height 10
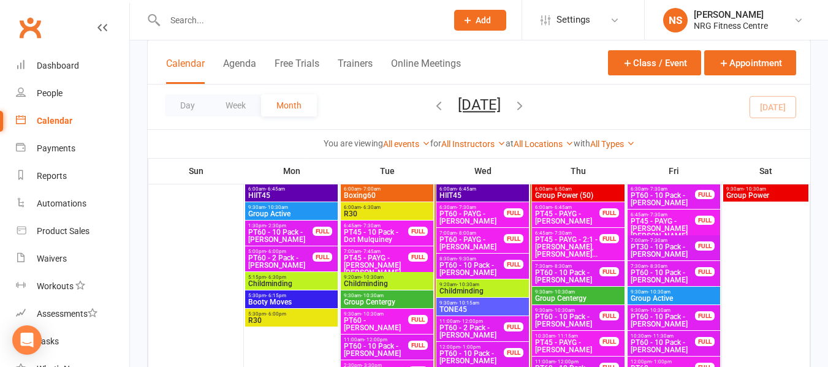
scroll to position [613, 0]
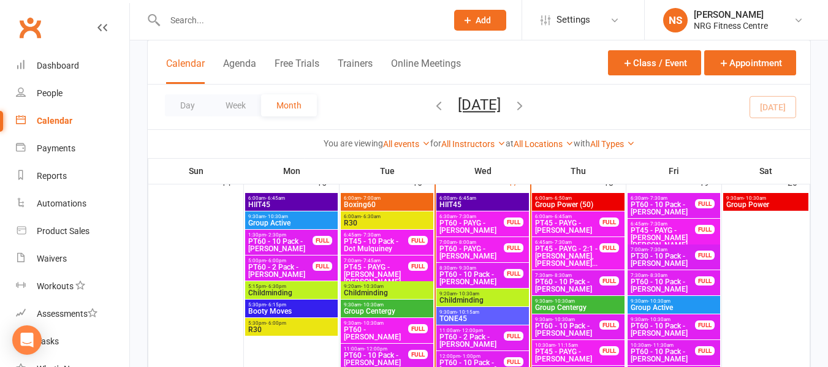
click at [289, 264] on span "PT60 - 2 Pack - [PERSON_NAME]" at bounding box center [281, 270] width 66 height 15
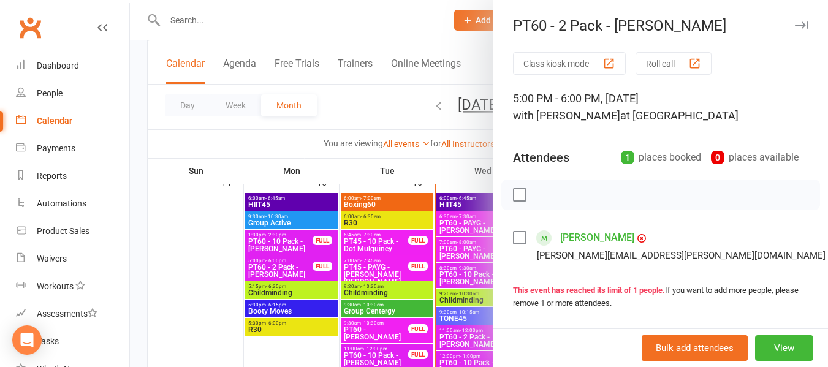
click at [513, 240] on label at bounding box center [519, 238] width 12 height 12
click at [540, 199] on icon "button" at bounding box center [546, 194] width 13 height 13
click at [280, 150] on div at bounding box center [479, 183] width 698 height 367
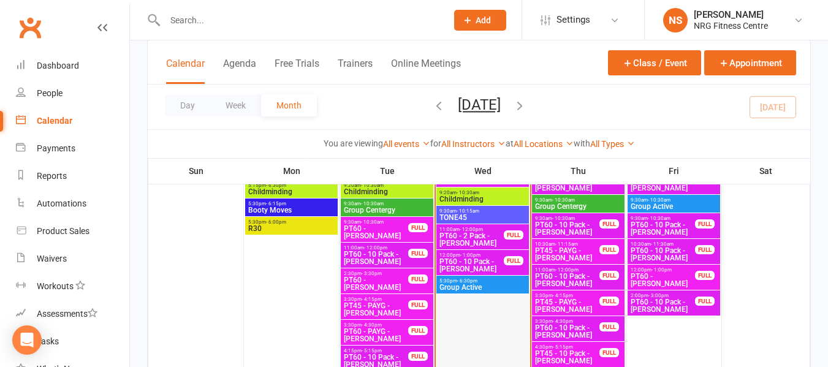
scroll to position [735, 0]
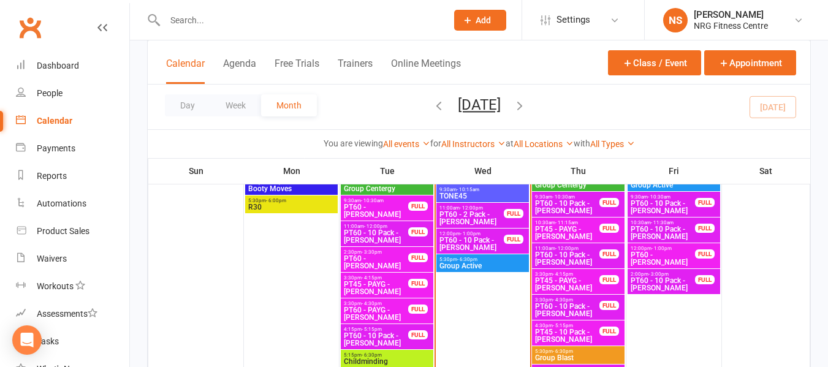
click at [496, 260] on span "5:30pm - 6:30pm" at bounding box center [483, 260] width 88 height 6
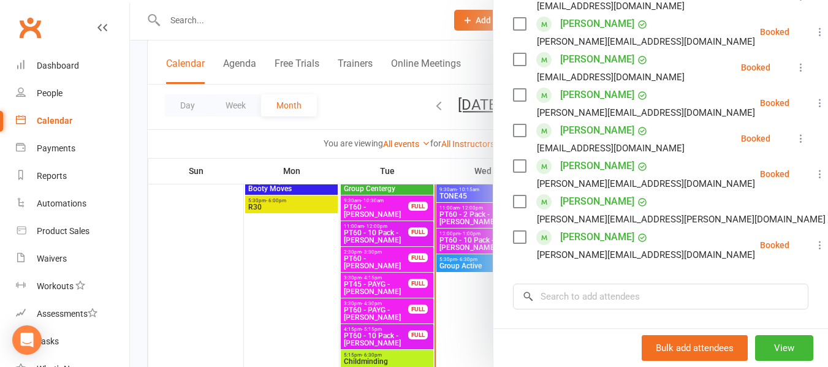
scroll to position [306, 0]
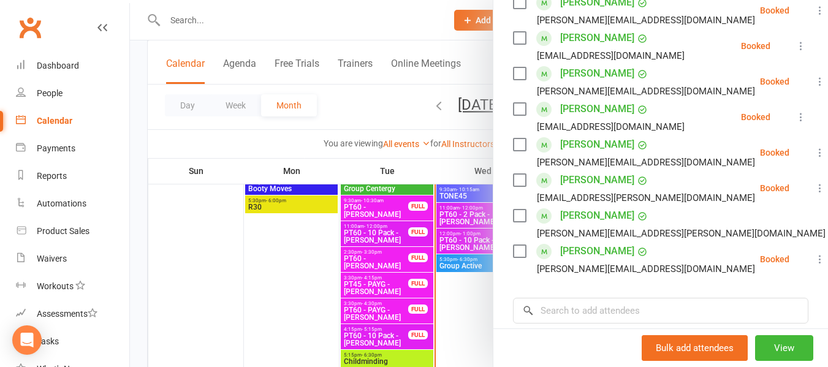
click at [586, 190] on link "[PERSON_NAME]" at bounding box center [597, 180] width 74 height 20
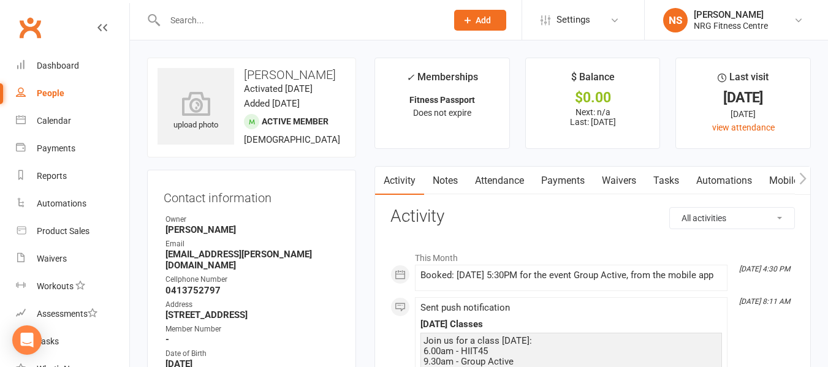
click at [63, 99] on link "People" at bounding box center [72, 94] width 113 height 28
select select "100"
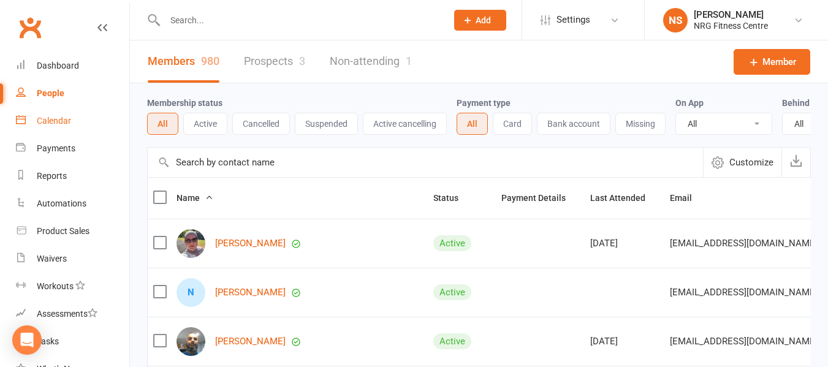
click at [55, 116] on div "Calendar" at bounding box center [54, 121] width 34 height 10
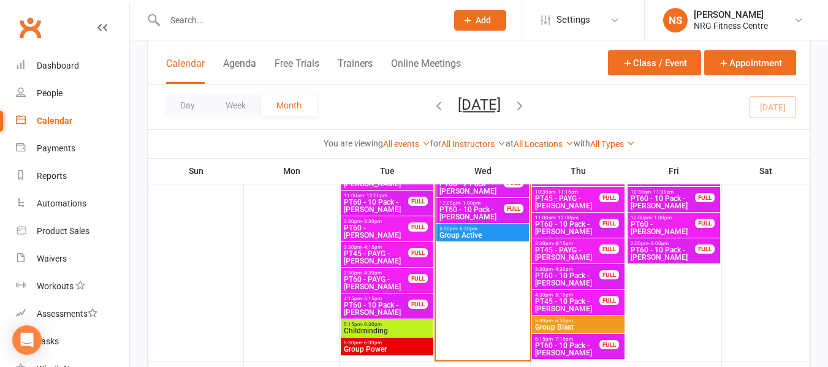
scroll to position [707, 0]
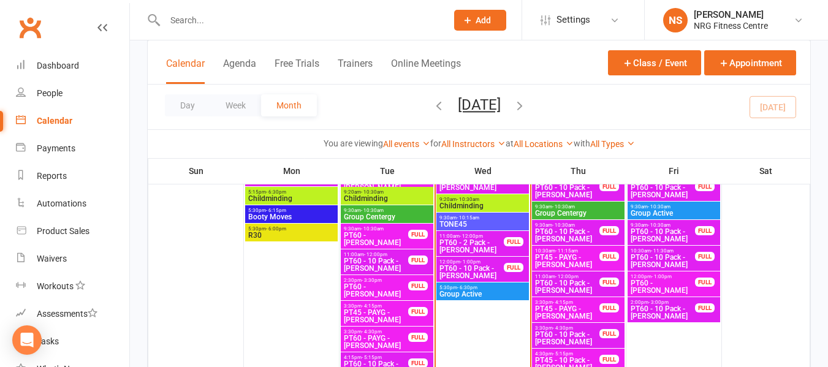
click at [492, 292] on span "Group Active" at bounding box center [483, 293] width 88 height 7
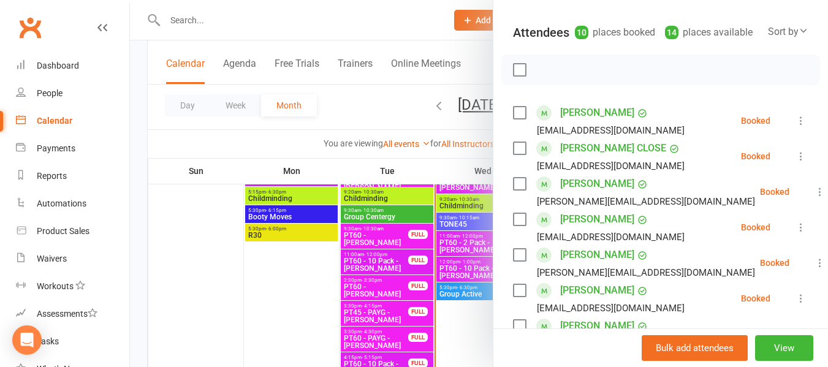
scroll to position [123, 0]
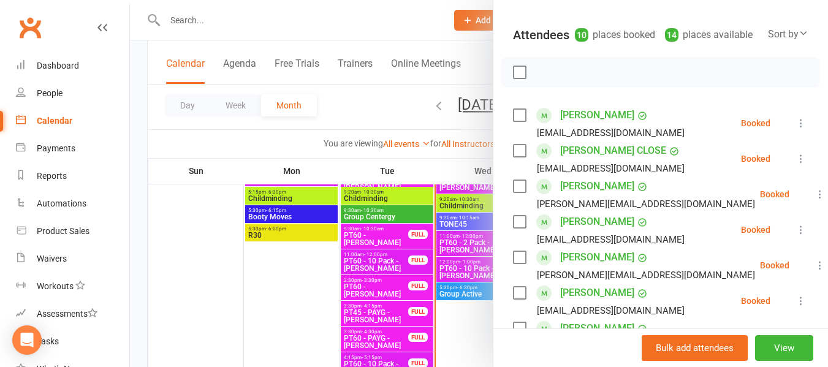
click at [513, 121] on label at bounding box center [519, 115] width 12 height 12
click at [540, 79] on icon "button" at bounding box center [546, 72] width 13 height 13
click at [382, 112] on div at bounding box center [479, 183] width 698 height 367
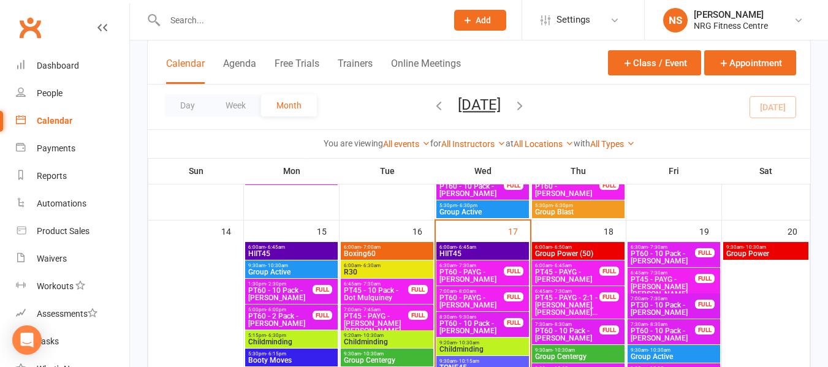
scroll to position [585, 0]
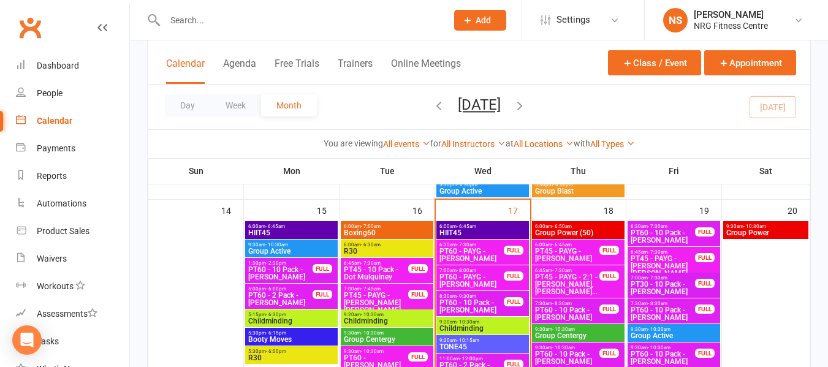
click at [189, 8] on div at bounding box center [292, 20] width 291 height 40
click at [197, 27] on input "text" at bounding box center [299, 20] width 277 height 17
paste input "[PERSON_NAME]"
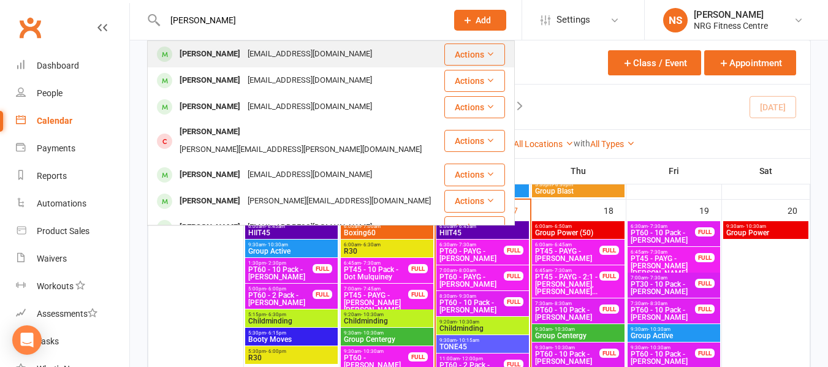
type input "[PERSON_NAME]"
click at [244, 52] on div "[EMAIL_ADDRESS][DOMAIN_NAME]" at bounding box center [310, 54] width 132 height 18
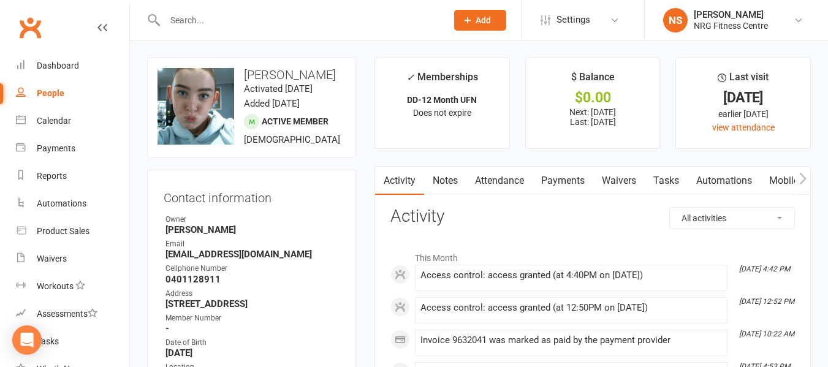
click at [85, 91] on link "People" at bounding box center [72, 94] width 113 height 28
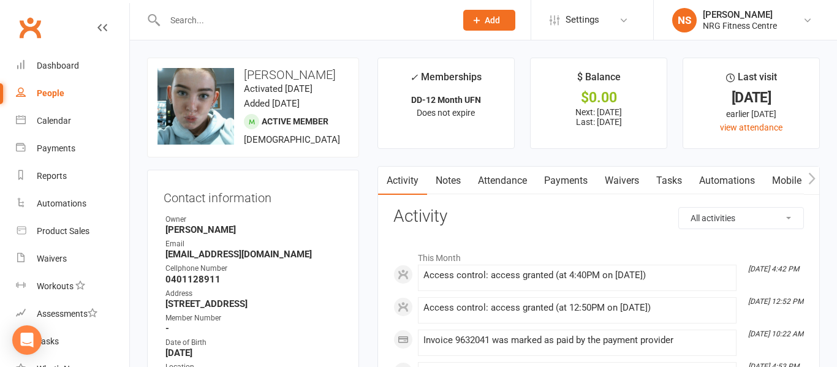
select select "100"
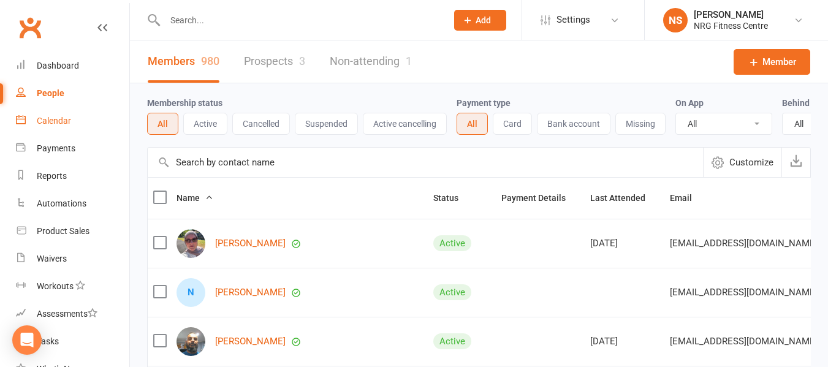
click at [60, 119] on div "Calendar" at bounding box center [54, 121] width 34 height 10
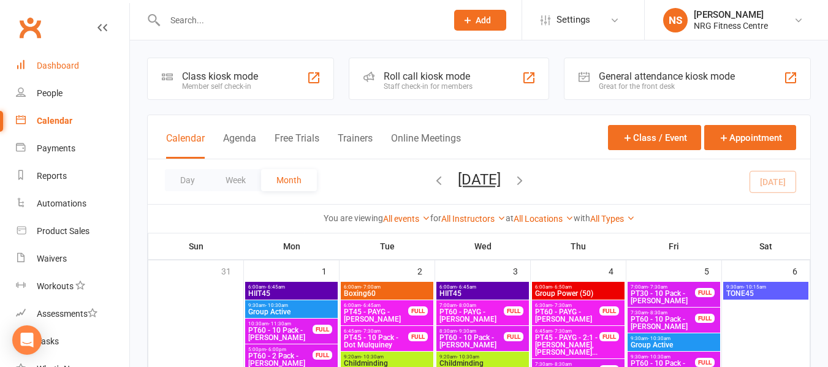
click at [80, 73] on link "Dashboard" at bounding box center [72, 66] width 113 height 28
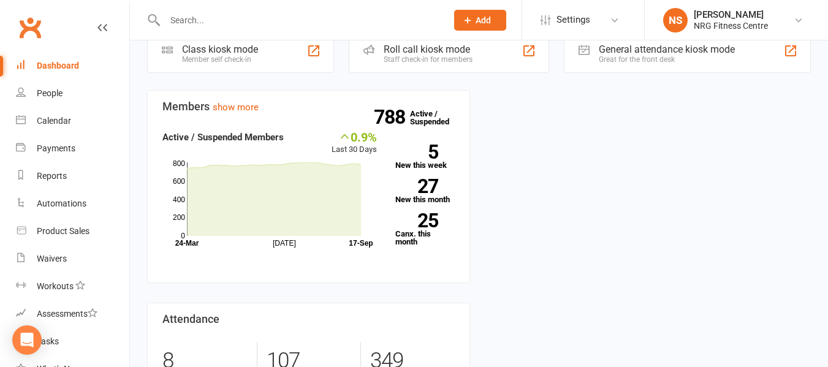
scroll to position [164, 0]
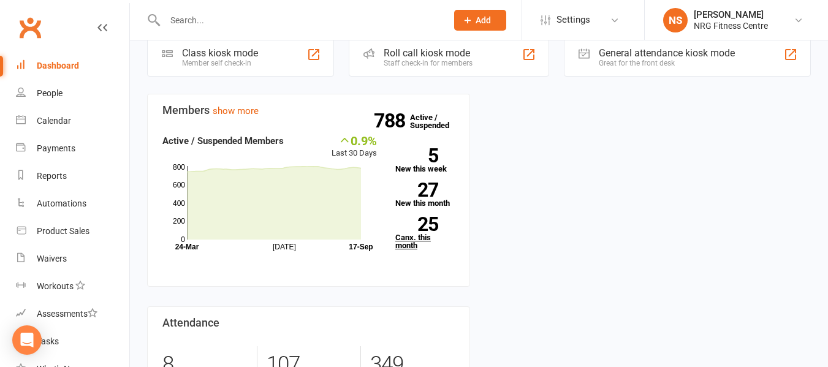
click at [436, 232] on strong "25" at bounding box center [416, 224] width 43 height 18
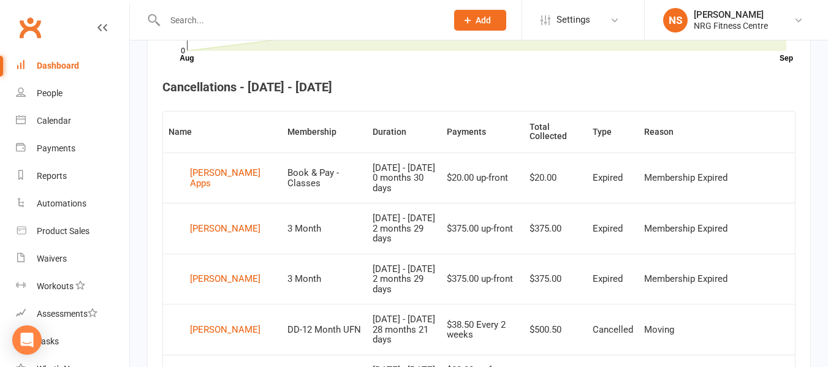
scroll to position [457, 0]
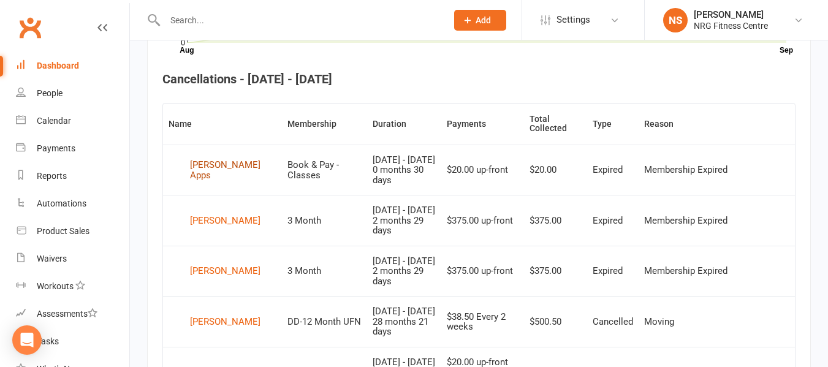
click at [217, 164] on div "[PERSON_NAME] Apps" at bounding box center [233, 170] width 86 height 20
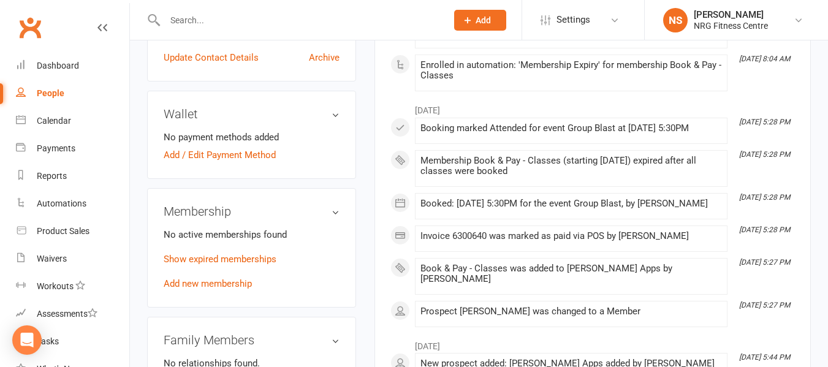
scroll to position [429, 0]
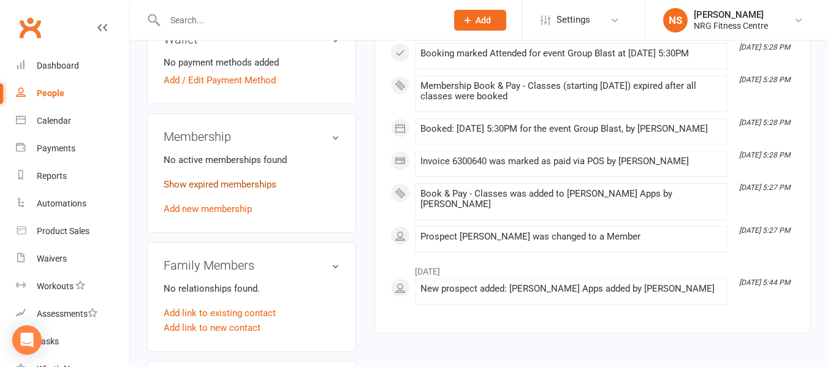
click at [214, 190] on link "Show expired memberships" at bounding box center [220, 184] width 113 height 11
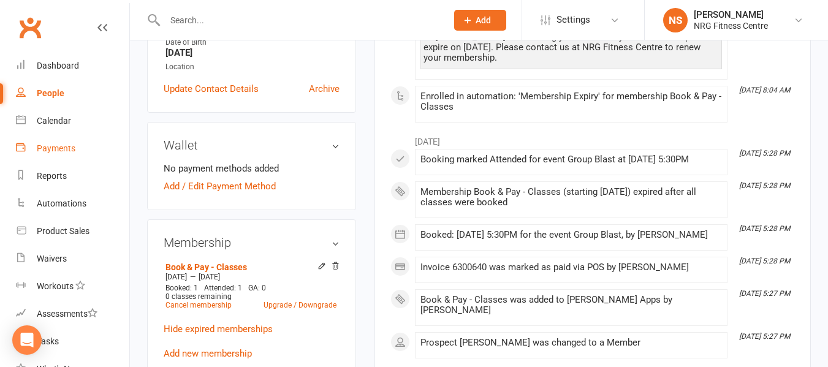
scroll to position [306, 0]
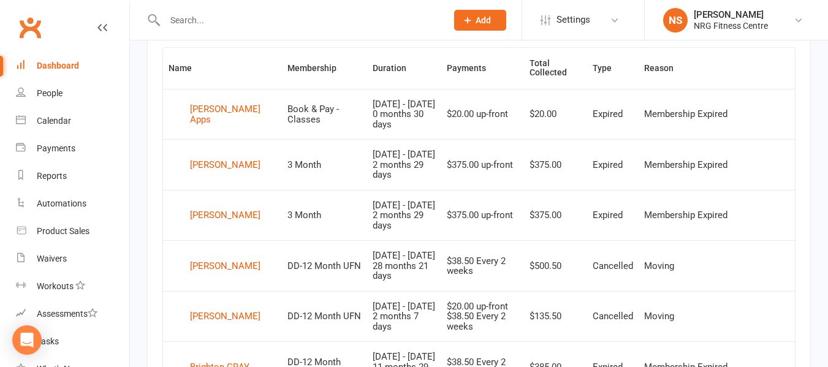
scroll to position [518, 0]
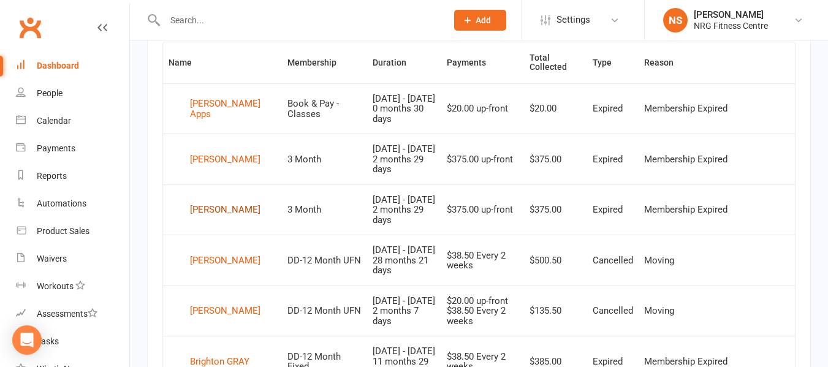
click at [217, 208] on div "[PERSON_NAME]" at bounding box center [225, 210] width 70 height 18
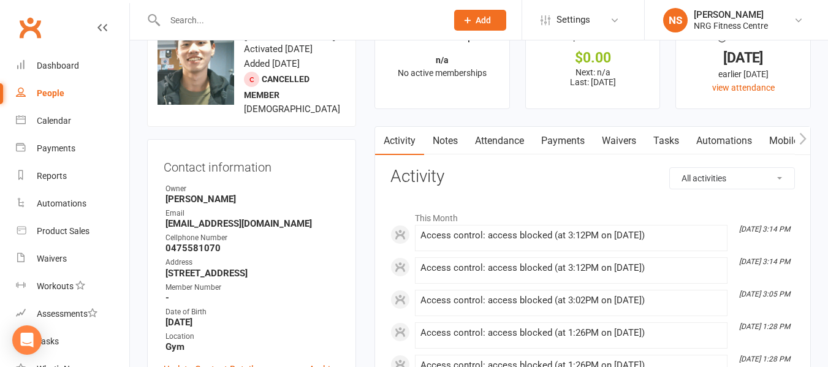
scroll to position [61, 0]
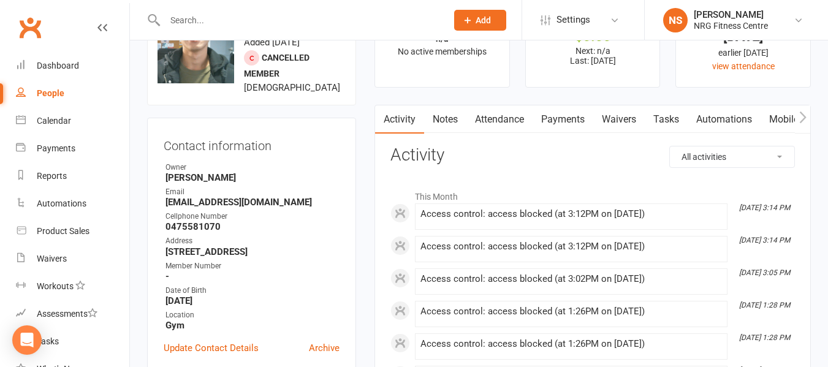
click at [805, 122] on icon "button" at bounding box center [802, 117] width 7 height 13
click at [684, 124] on link "Access Control" at bounding box center [690, 119] width 81 height 28
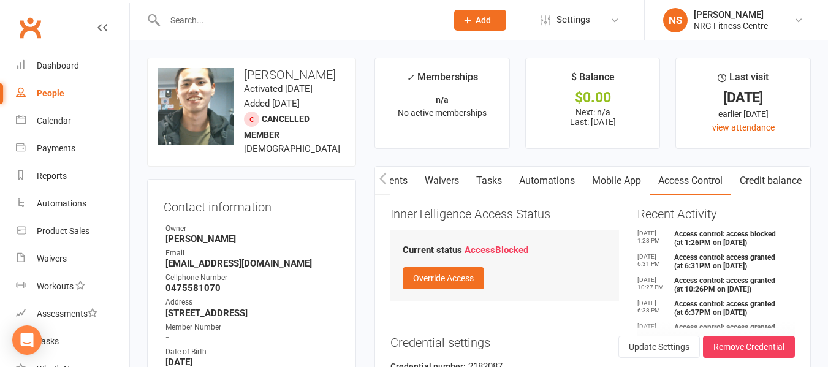
scroll to position [61, 0]
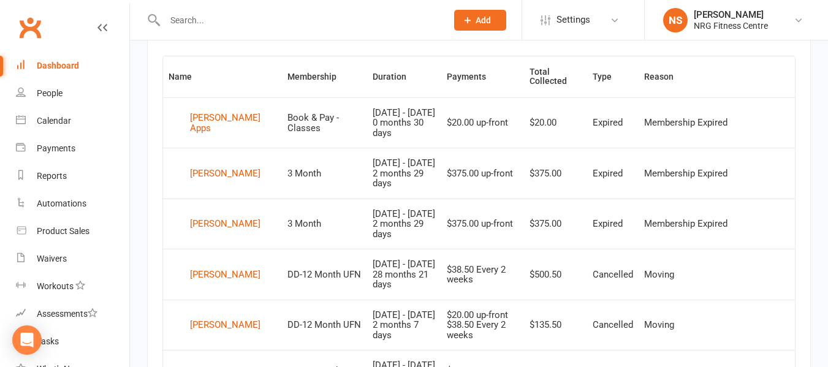
scroll to position [518, 0]
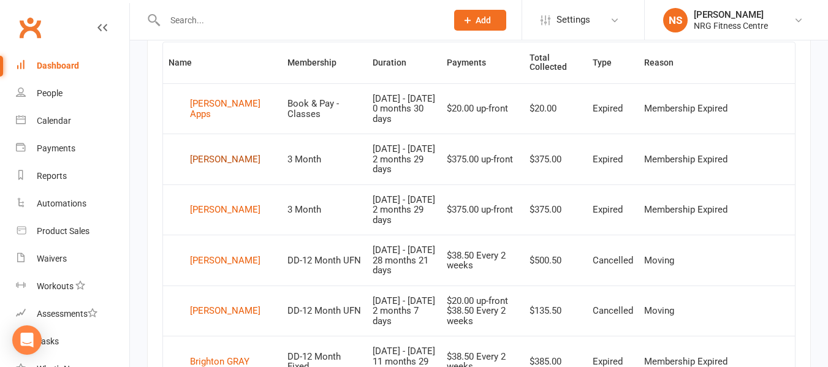
click at [232, 159] on div "[PERSON_NAME]" at bounding box center [225, 159] width 70 height 18
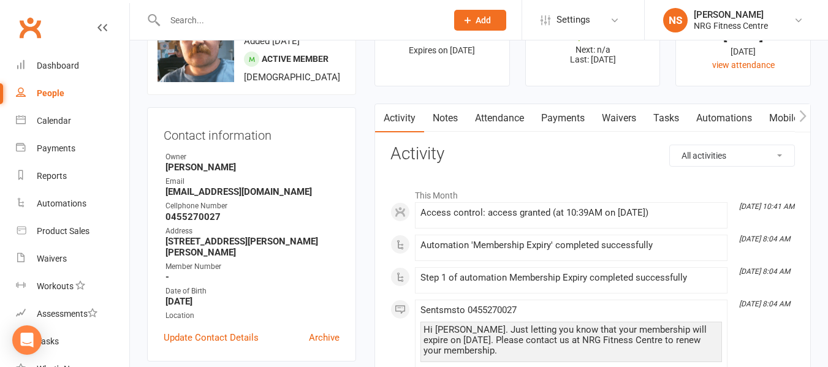
scroll to position [61, 0]
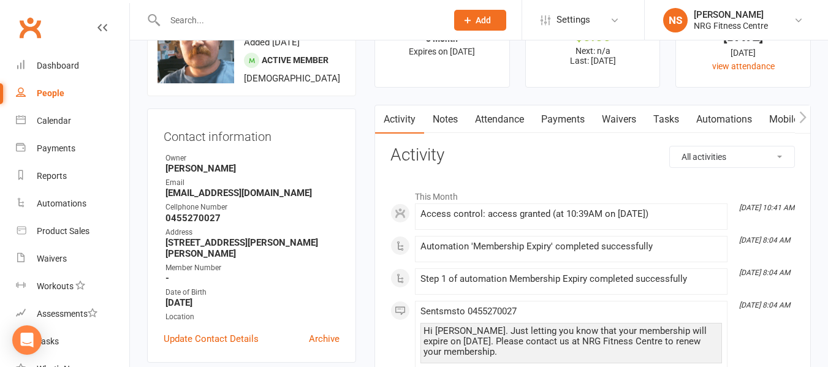
click at [805, 121] on icon "button" at bounding box center [802, 117] width 7 height 13
click at [692, 117] on link "Access Control" at bounding box center [690, 119] width 81 height 28
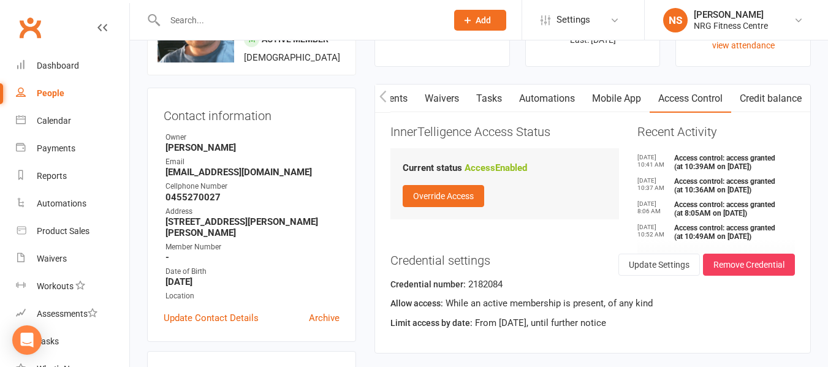
scroll to position [61, 0]
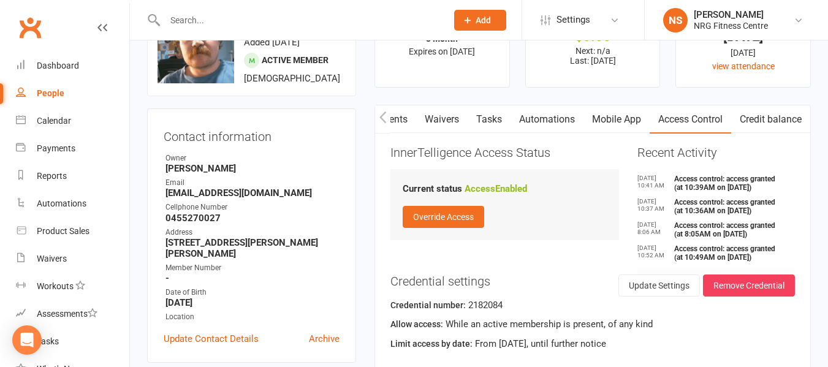
drag, startPoint x: 372, startPoint y: 115, endPoint x: 379, endPoint y: 118, distance: 7.2
click at [376, 116] on main "✓ Memberships 3 Month Expires on [DATE] $ Balance $0.00 Next: n/a Last: [DATE] …" at bounding box center [592, 191] width 455 height 390
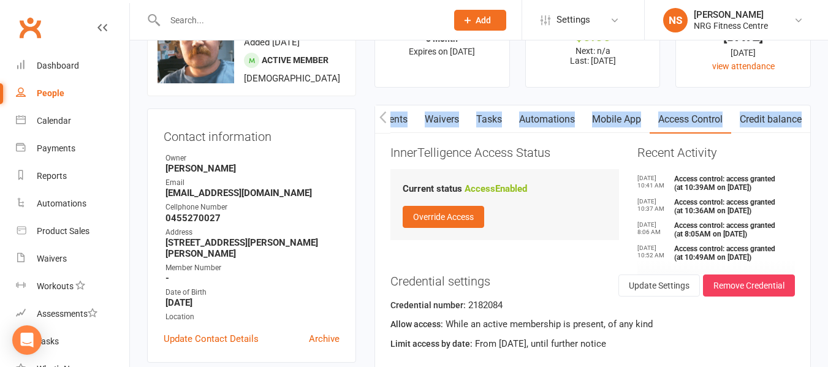
click at [380, 118] on icon "button" at bounding box center [382, 117] width 7 height 12
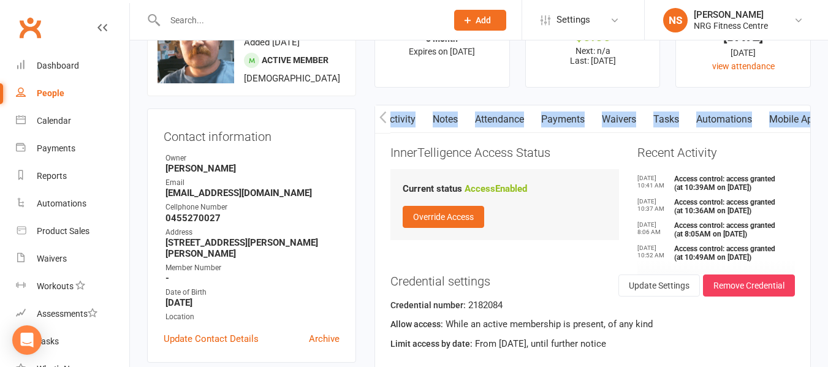
scroll to position [0, 0]
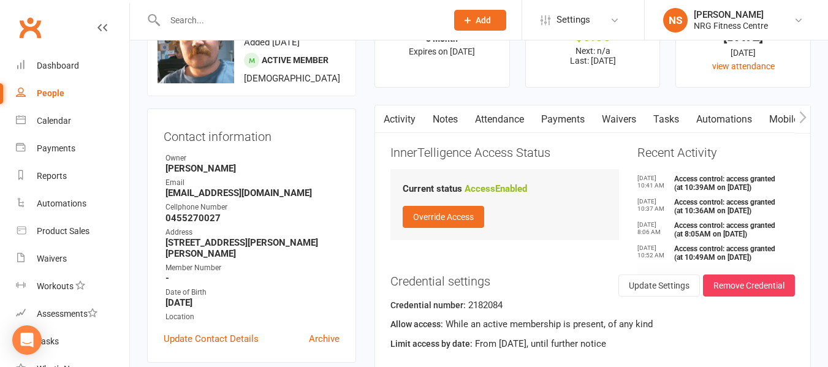
click at [384, 88] on main "✓ Memberships 3 Month Expires on [DATE] $ Balance $0.00 Next: n/a Last: [DATE] …" at bounding box center [592, 191] width 455 height 390
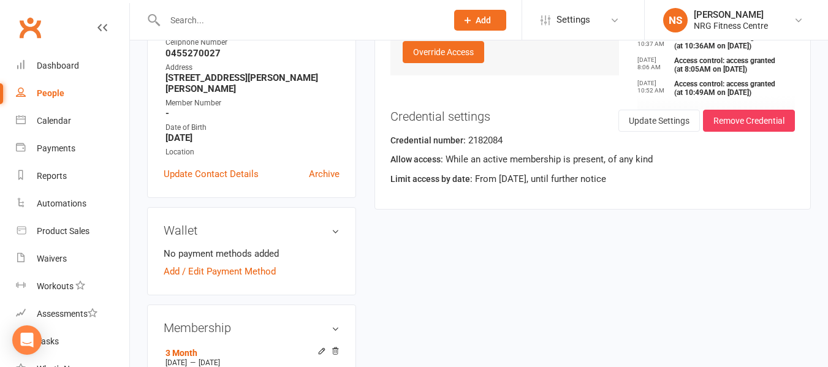
scroll to position [306, 0]
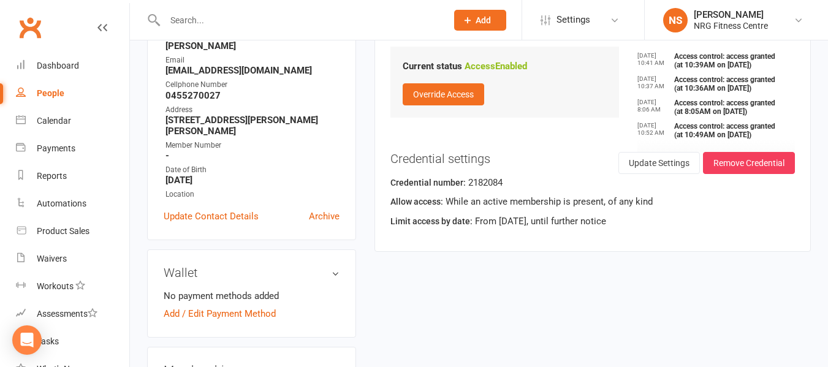
scroll to position [0, 0]
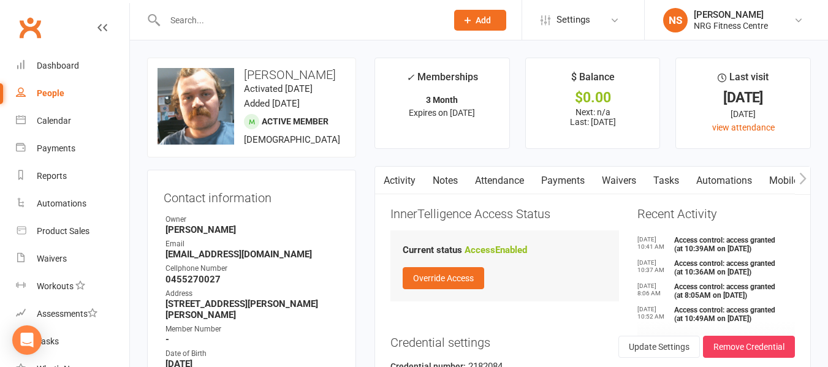
scroll to position [61, 0]
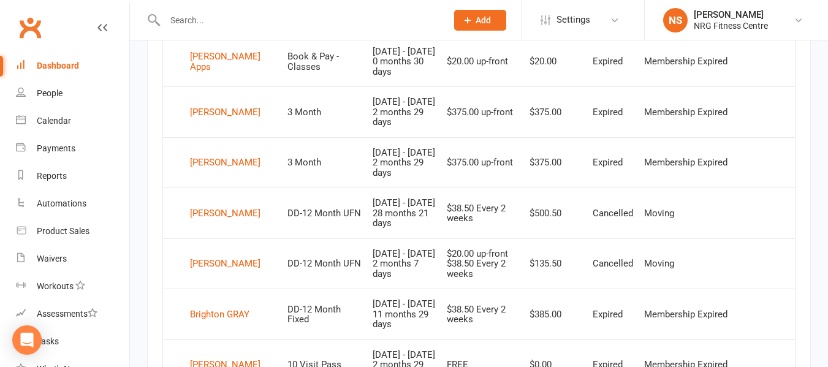
scroll to position [580, 0]
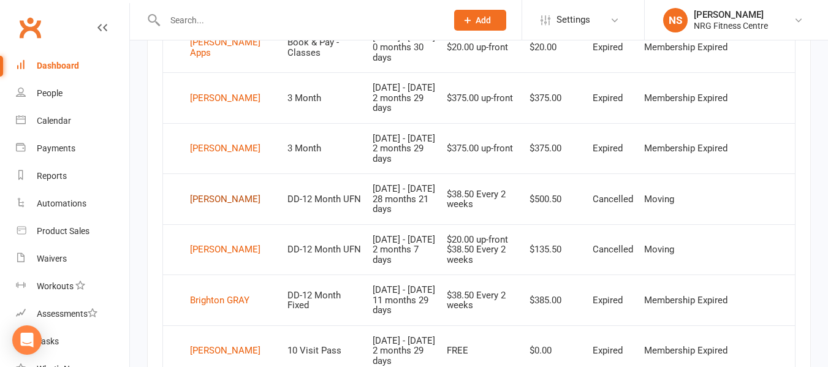
click at [210, 195] on div "[PERSON_NAME]" at bounding box center [225, 199] width 70 height 18
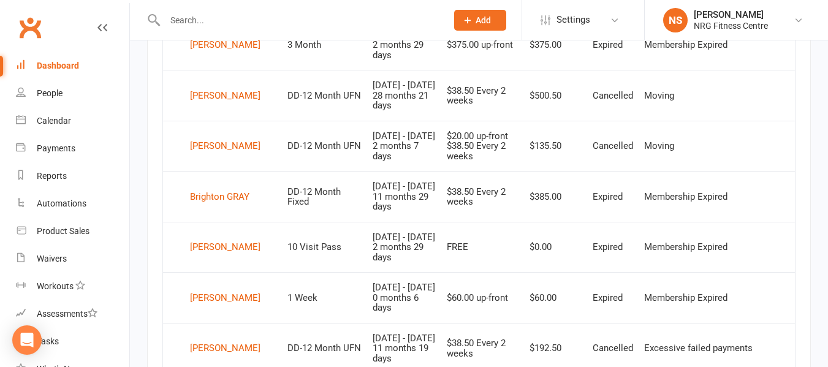
scroll to position [668, 0]
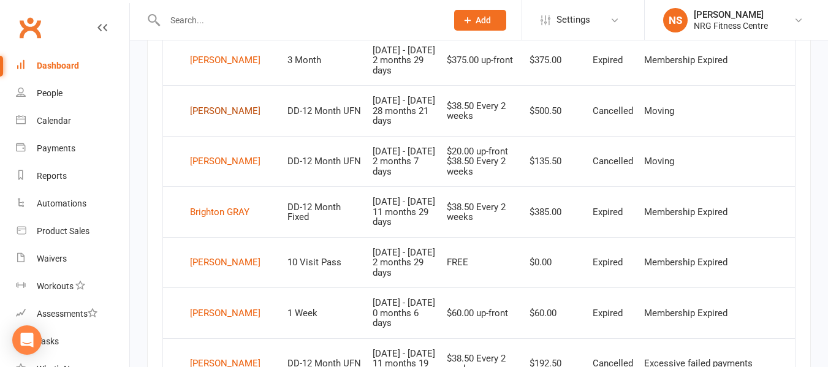
click at [203, 114] on div "[PERSON_NAME]" at bounding box center [225, 111] width 70 height 18
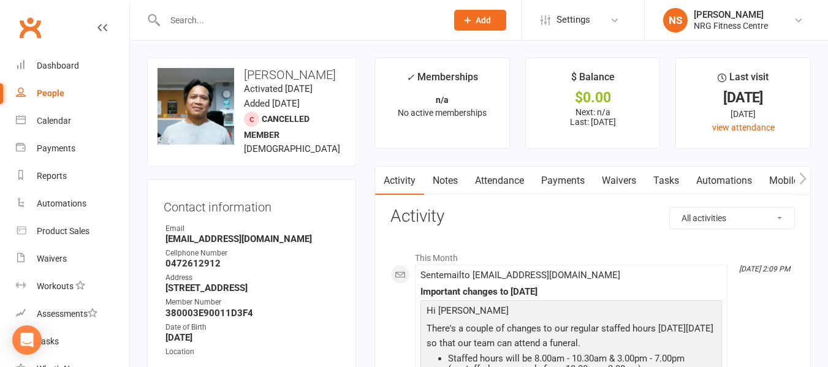
click at [547, 175] on link "Payments" at bounding box center [562, 181] width 61 height 28
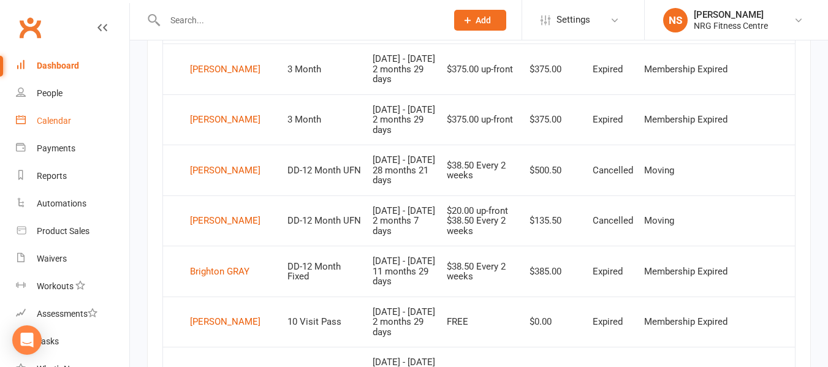
click at [81, 131] on link "Calendar" at bounding box center [72, 121] width 113 height 28
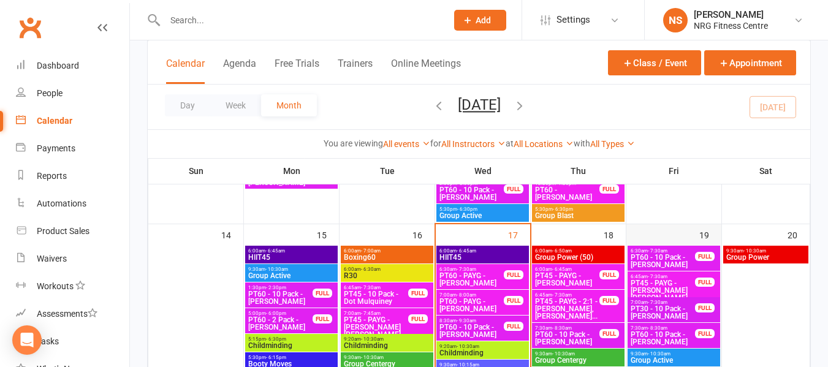
scroll to position [551, 0]
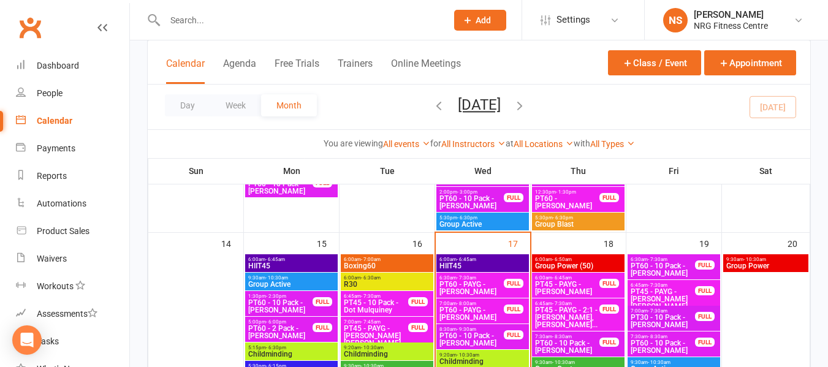
click at [740, 257] on span "9:30am - 10:30am" at bounding box center [766, 260] width 80 height 6
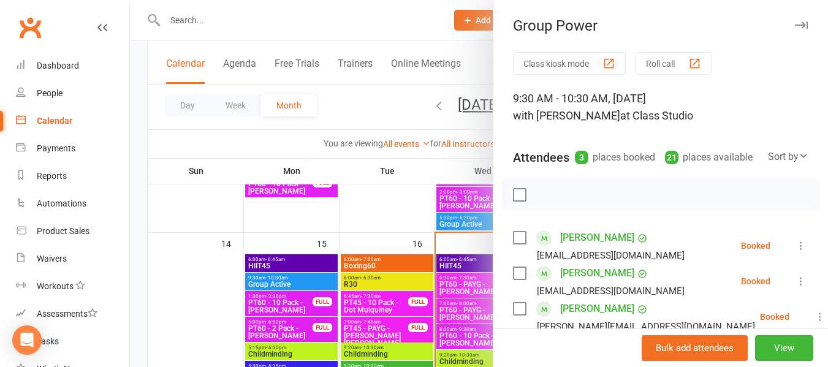
click at [361, 104] on div at bounding box center [479, 183] width 698 height 367
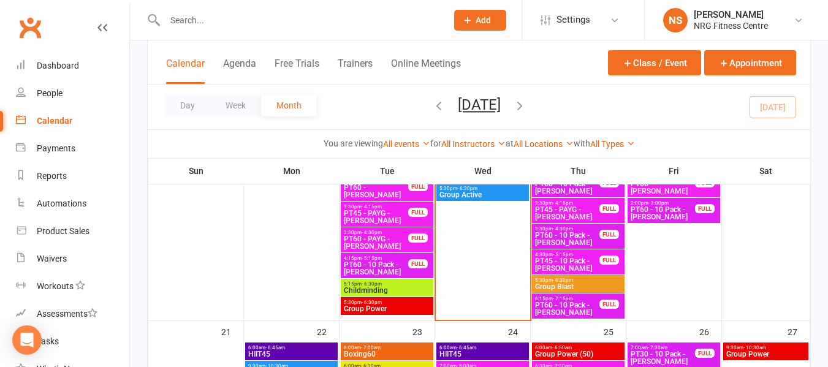
scroll to position [919, 0]
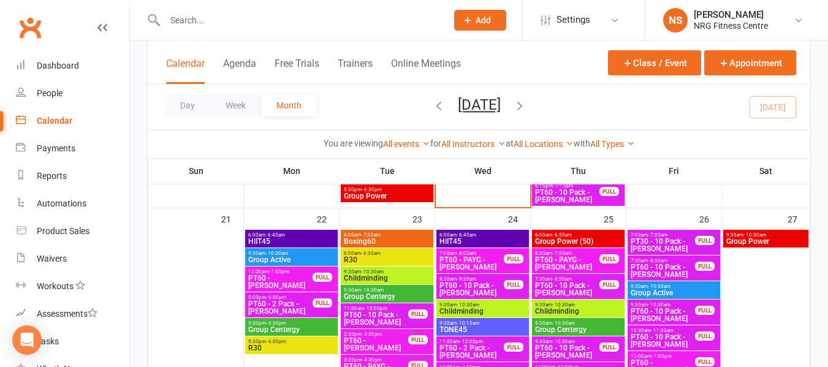
click at [385, 238] on span "Boxing60" at bounding box center [387, 241] width 88 height 7
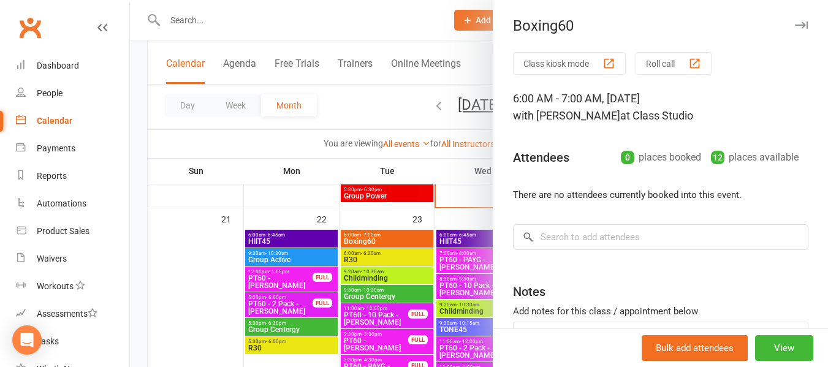
click at [354, 107] on div at bounding box center [479, 183] width 698 height 367
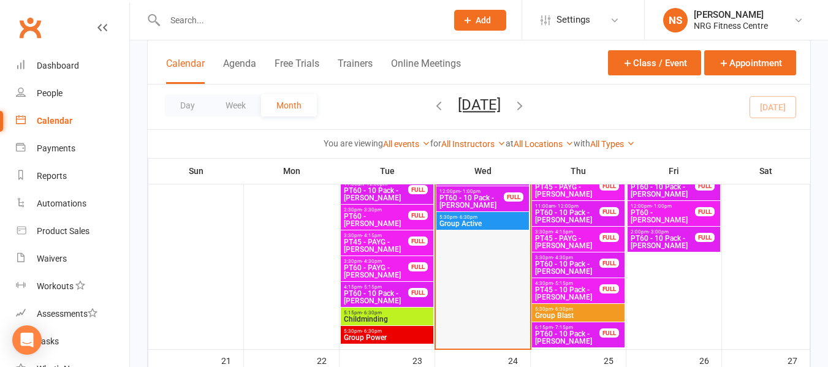
scroll to position [707, 0]
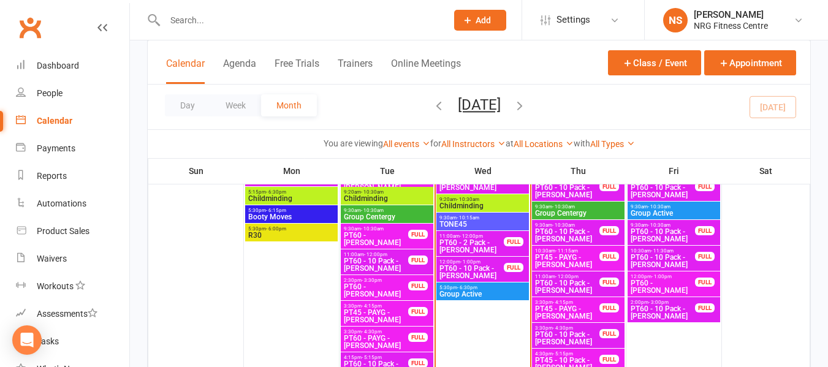
click at [485, 296] on span "Group Active" at bounding box center [483, 293] width 88 height 7
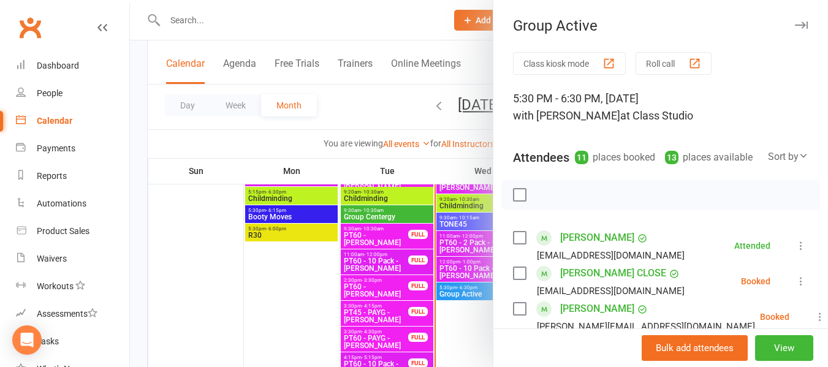
scroll to position [61, 0]
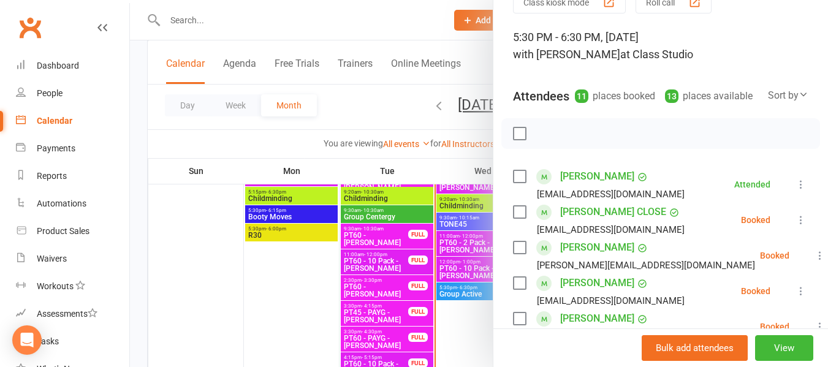
click at [513, 218] on label at bounding box center [519, 212] width 12 height 12
click at [515, 254] on label at bounding box center [519, 247] width 12 height 12
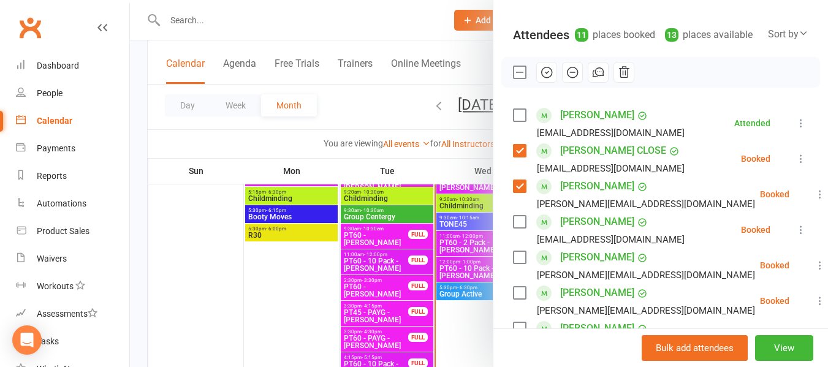
click at [516, 228] on label at bounding box center [519, 222] width 12 height 12
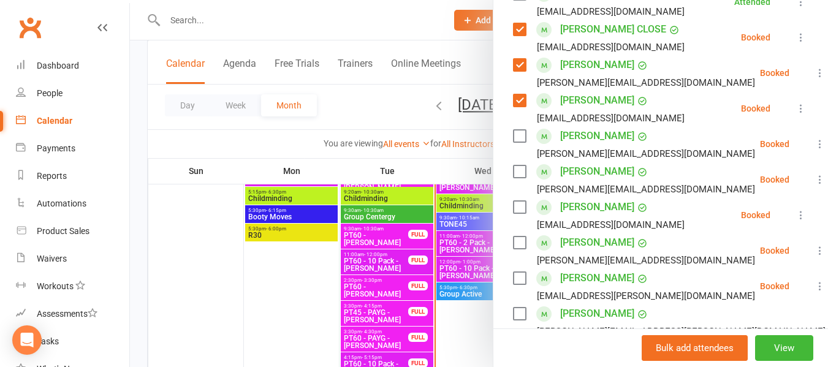
scroll to position [245, 0]
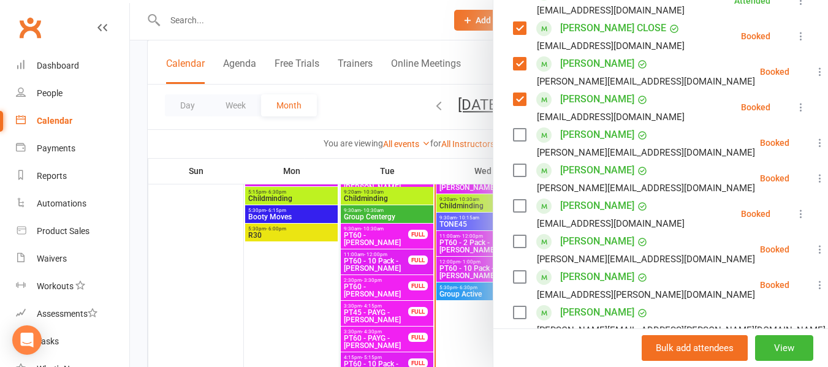
click at [515, 141] on label at bounding box center [519, 135] width 12 height 12
click at [513, 176] on label at bounding box center [519, 170] width 12 height 12
click at [517, 230] on div "[PERSON_NAME] [EMAIL_ADDRESS][DOMAIN_NAME]" at bounding box center [601, 214] width 176 height 36
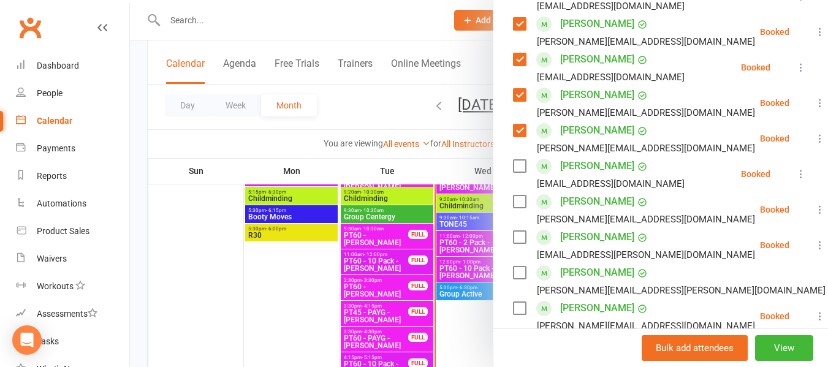
scroll to position [306, 0]
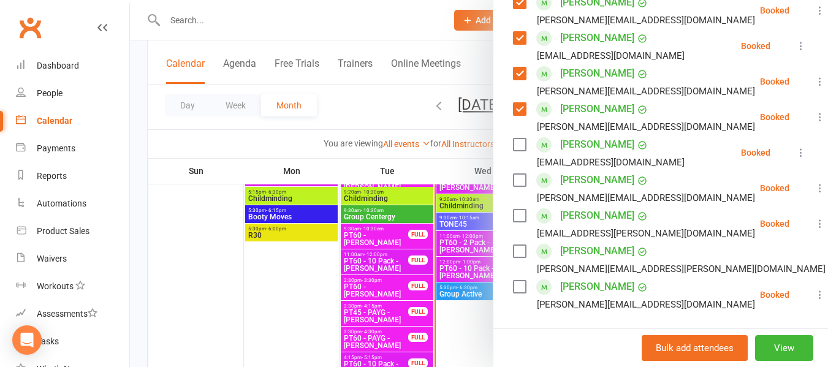
click at [516, 151] on label at bounding box center [519, 144] width 12 height 12
click at [514, 186] on label at bounding box center [519, 180] width 12 height 12
click at [517, 222] on label at bounding box center [519, 216] width 12 height 12
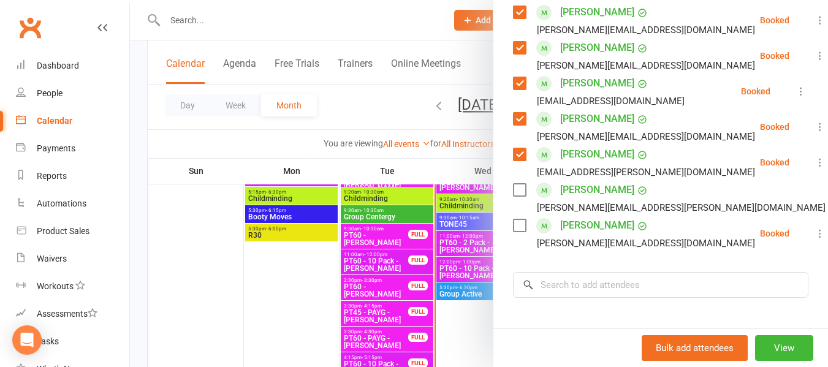
click at [517, 196] on label at bounding box center [519, 190] width 12 height 12
click at [516, 232] on label at bounding box center [519, 225] width 12 height 12
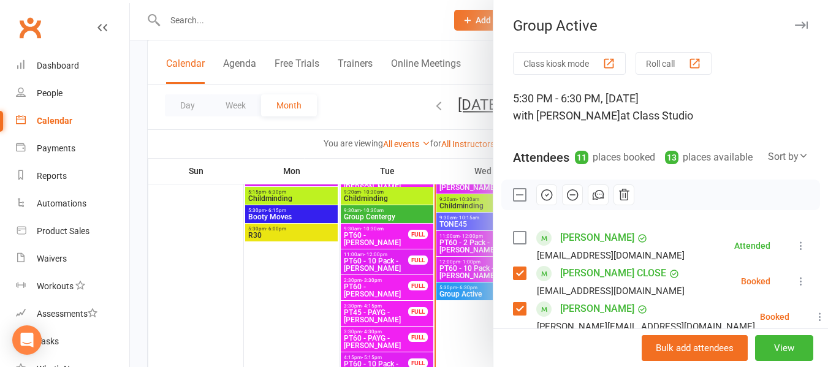
click at [544, 203] on button "button" at bounding box center [546, 194] width 21 height 21
click at [344, 110] on div at bounding box center [479, 183] width 698 height 367
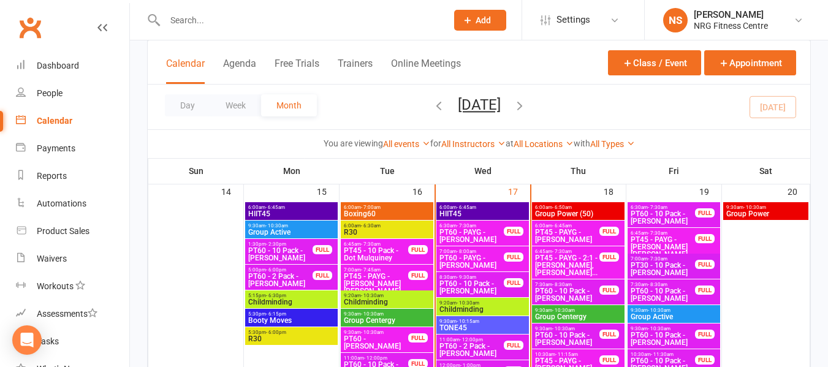
scroll to position [585, 0]
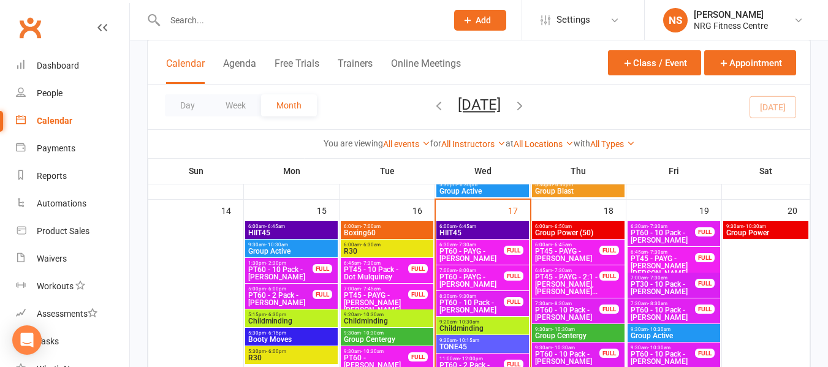
click at [208, 15] on input "text" at bounding box center [299, 20] width 277 height 17
paste input "[PERSON_NAME]"
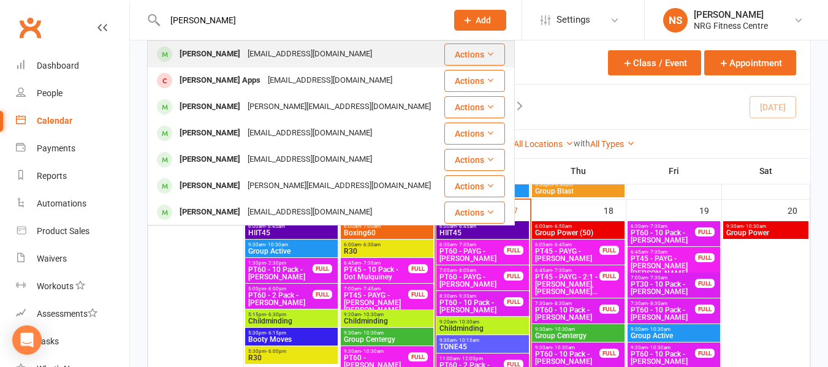
type input "[PERSON_NAME]"
click at [260, 55] on div "[EMAIL_ADDRESS][DOMAIN_NAME]" at bounding box center [310, 54] width 132 height 18
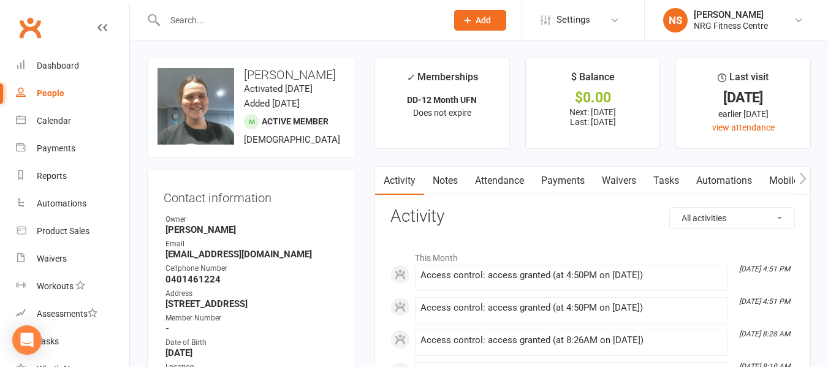
click at [72, 97] on link "People" at bounding box center [72, 94] width 113 height 28
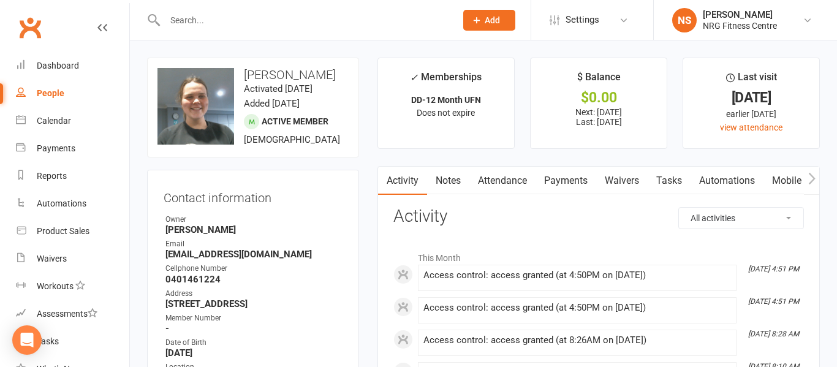
select select "100"
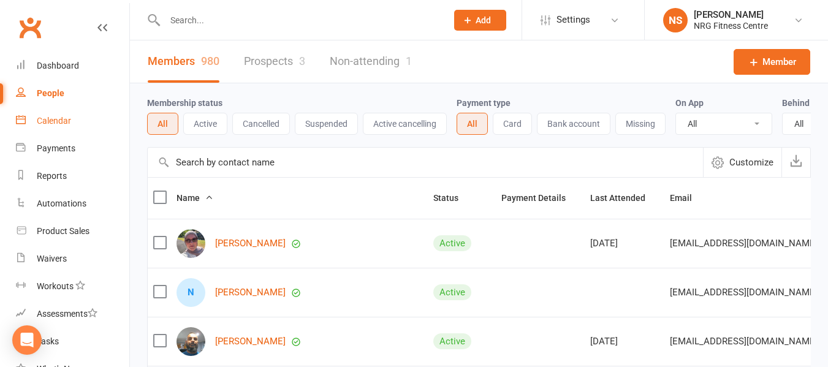
click at [84, 116] on link "Calendar" at bounding box center [72, 121] width 113 height 28
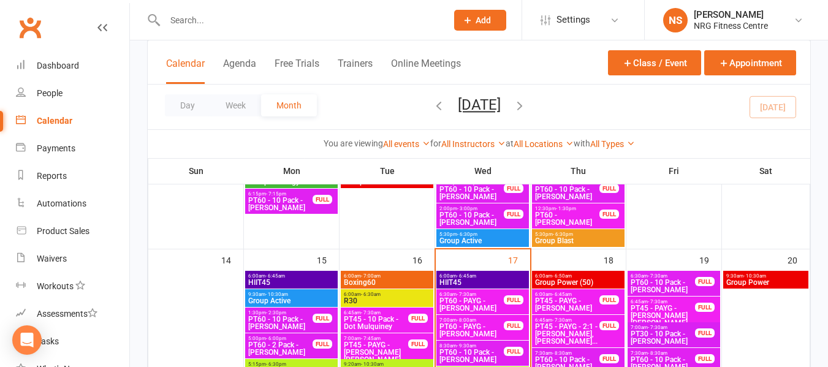
scroll to position [596, 0]
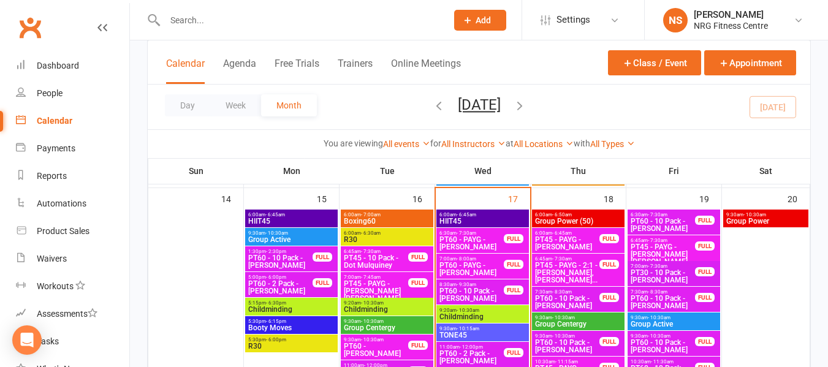
click at [580, 320] on span "Group Centergy" at bounding box center [578, 323] width 88 height 7
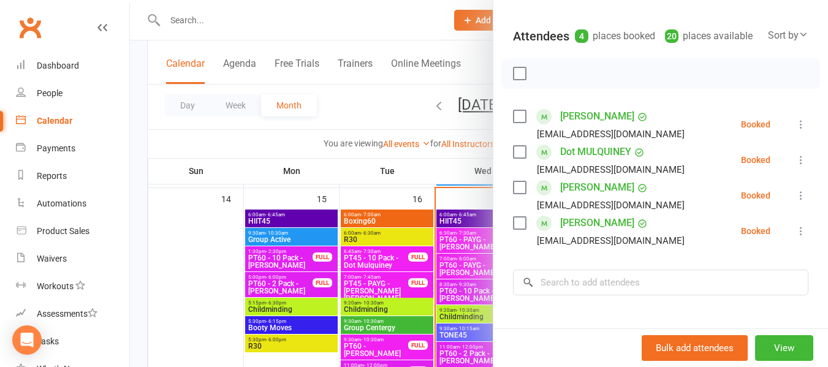
scroll to position [123, 0]
click at [349, 116] on div at bounding box center [479, 183] width 698 height 367
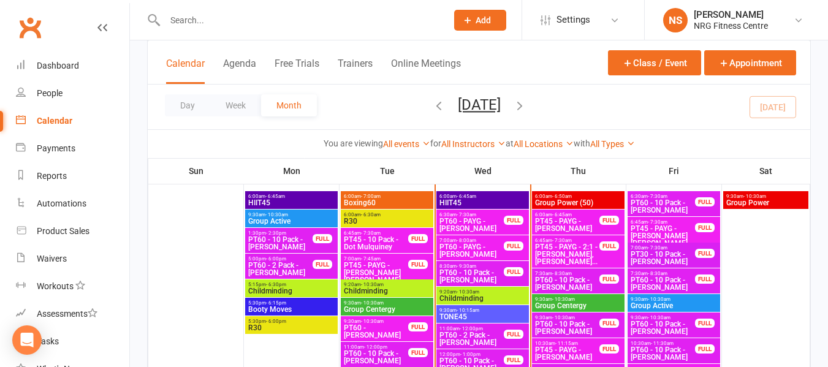
scroll to position [618, 0]
